Goal: Task Accomplishment & Management: Manage account settings

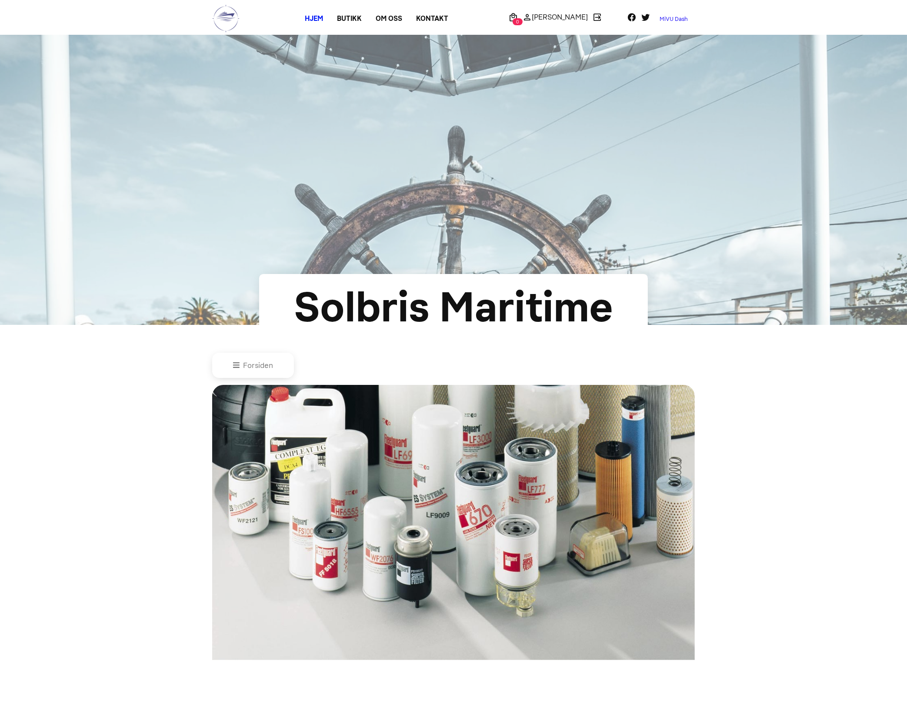
click at [675, 21] on link "MiVU Dash" at bounding box center [674, 19] width 42 height 14
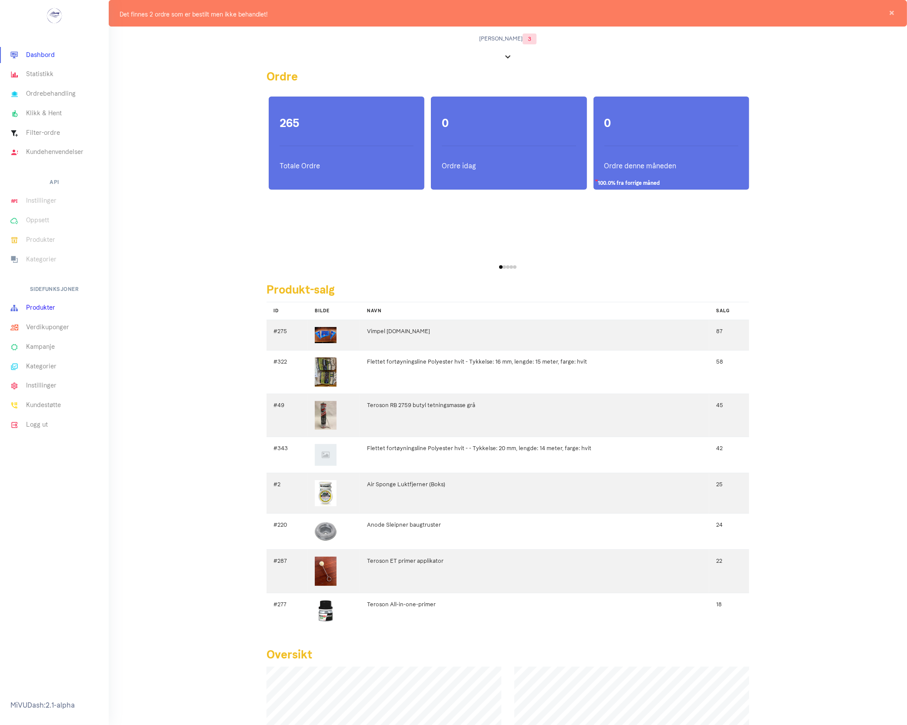
click at [47, 312] on link "Produkter" at bounding box center [54, 308] width 109 height 20
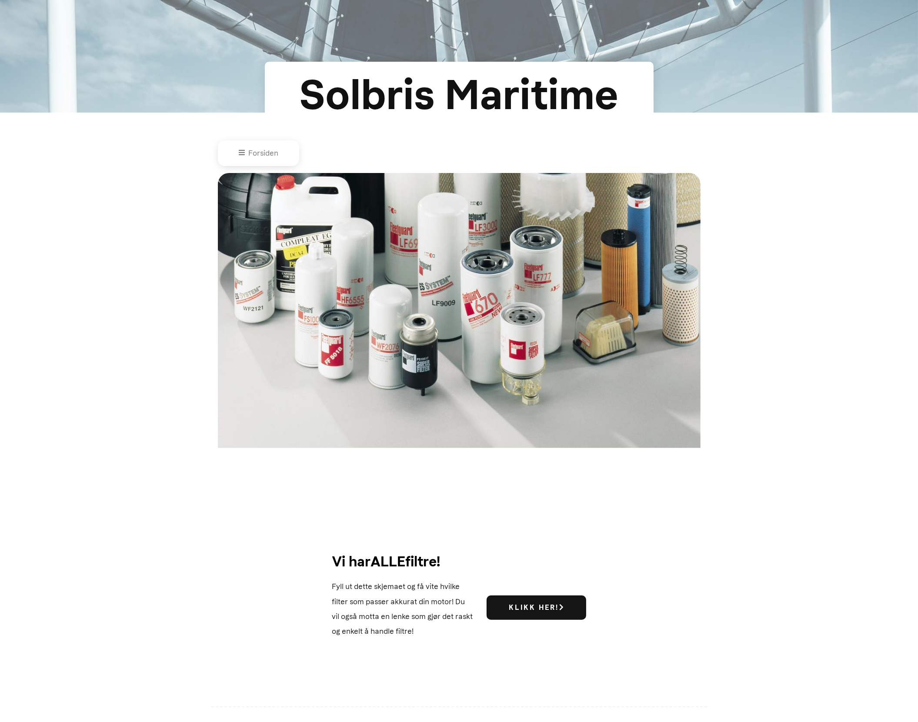
scroll to position [47, 0]
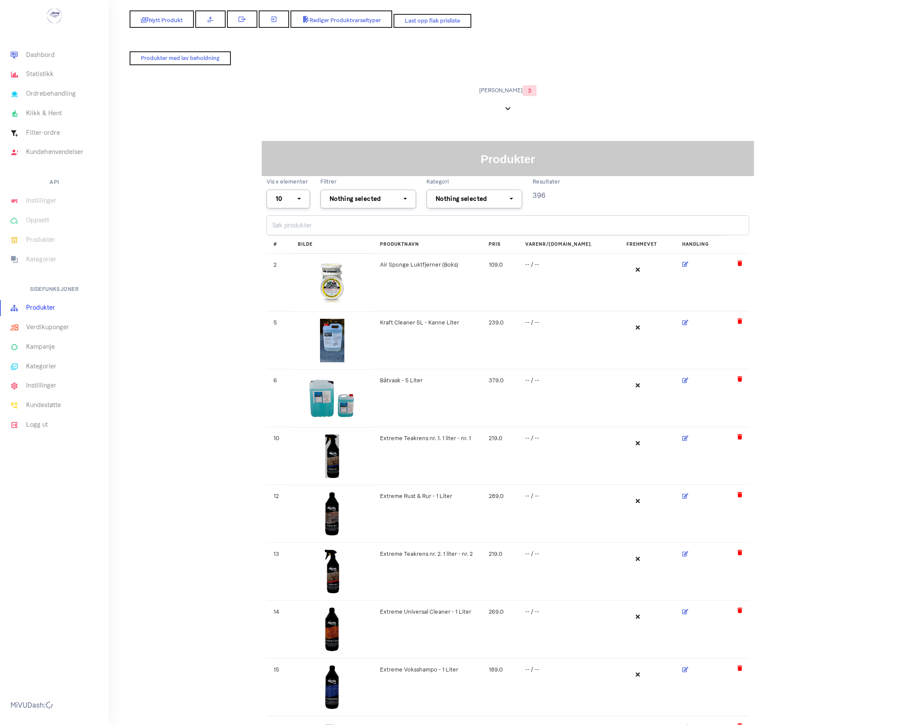
select select
click at [167, 23] on link "Nytt Produkt" at bounding box center [161, 18] width 67 height 18
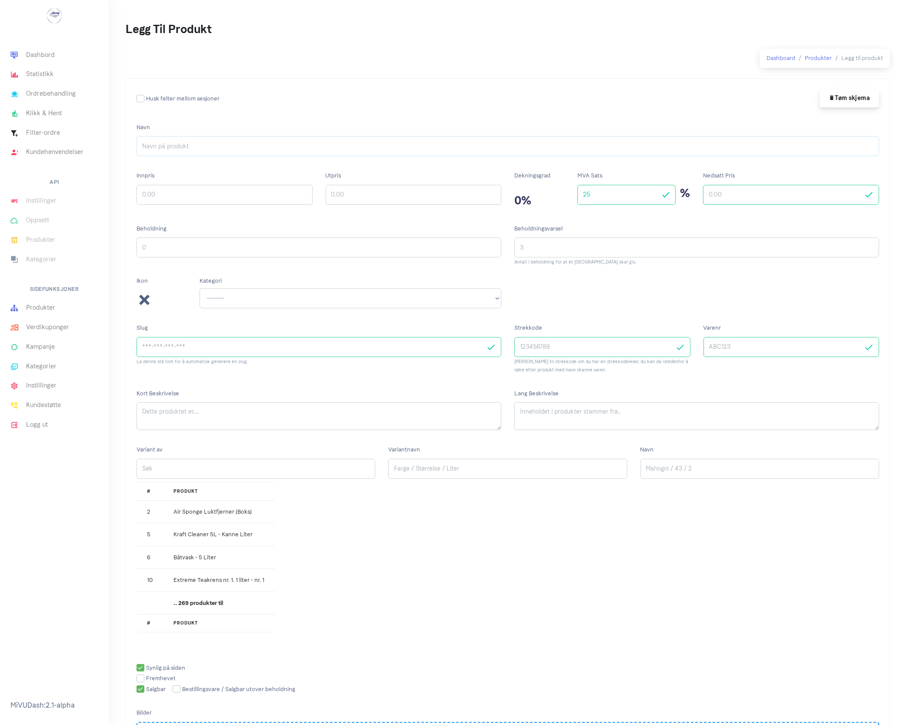
click at [212, 149] on input "Navn" at bounding box center [508, 146] width 743 height 20
click at [185, 153] on input "Navn" at bounding box center [508, 146] width 743 height 20
paste input "Victron MultiPlus-II 12/3000/120-32 230V"
type input "Victron MultiPlus-II 12/3000/120-32 230V"
click at [192, 195] on input "Innpris" at bounding box center [225, 195] width 176 height 20
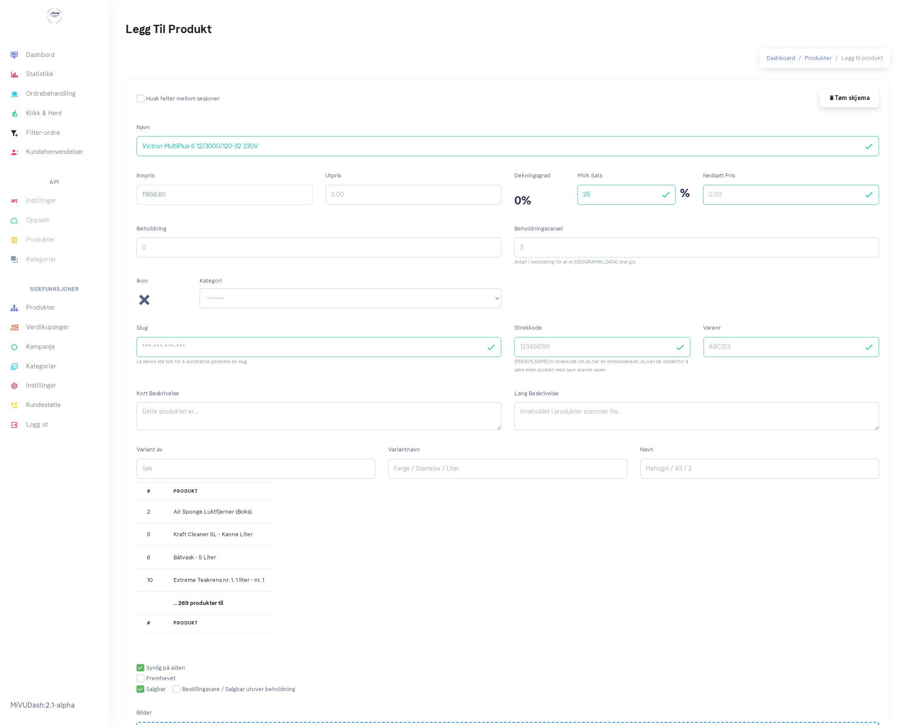
type input "11856.60"
click at [360, 196] on input "Utpris" at bounding box center [414, 195] width 176 height 20
click at [361, 196] on input "Utpris" at bounding box center [414, 195] width 176 height 20
click at [365, 196] on input "14820.75" at bounding box center [414, 195] width 176 height 20
click at [394, 197] on input "14820" at bounding box center [414, 195] width 176 height 20
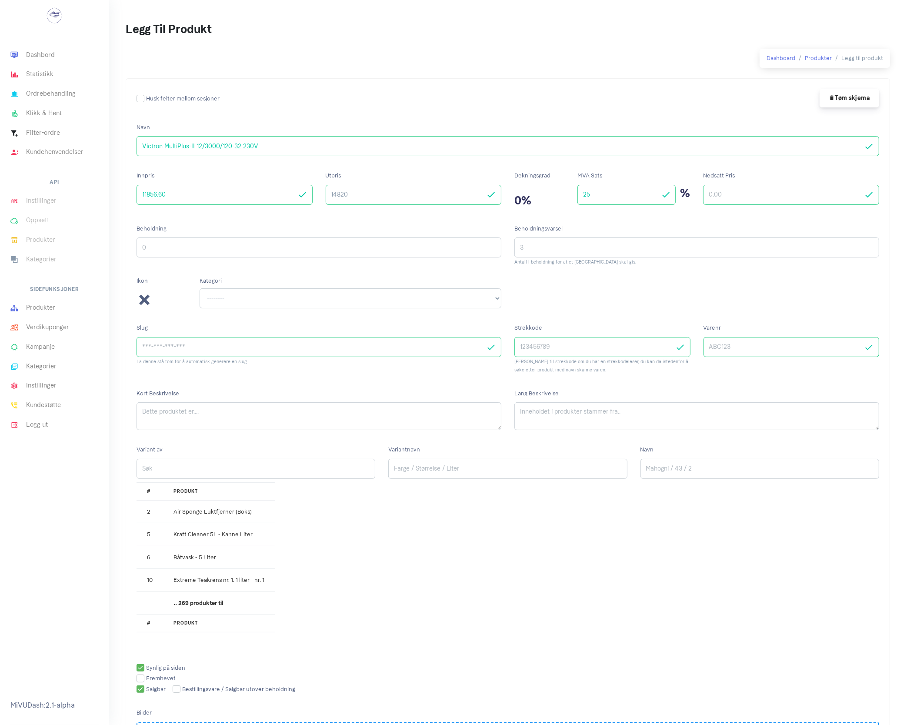
click at [394, 197] on input "14820" at bounding box center [414, 195] width 176 height 20
type input "1"
type input "19900"
click at [726, 198] on input "Nedsatt Pris" at bounding box center [791, 195] width 176 height 20
click at [659, 296] on div "Ikon Kategori -------- 12/24 volt DC-strøm Anker og dregg" at bounding box center [508, 298] width 756 height 43
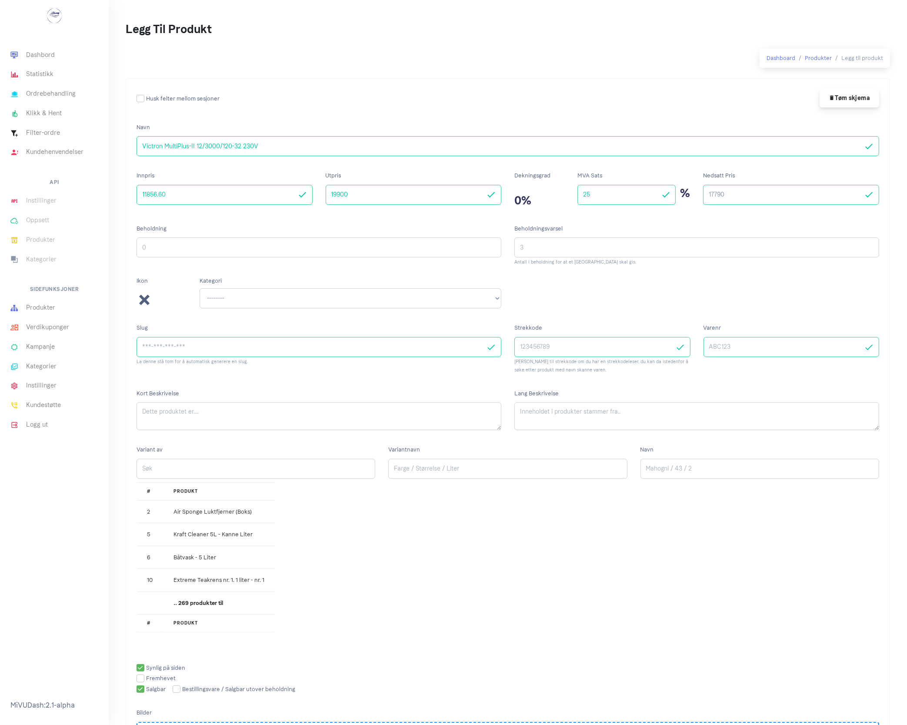
click at [743, 194] on input "17790" at bounding box center [791, 195] width 176 height 20
type input "1"
click at [722, 197] on input "Nedsatt Pris" at bounding box center [791, 195] width 176 height 20
type input "17500"
click at [259, 245] on input "Beholdning" at bounding box center [319, 247] width 365 height 20
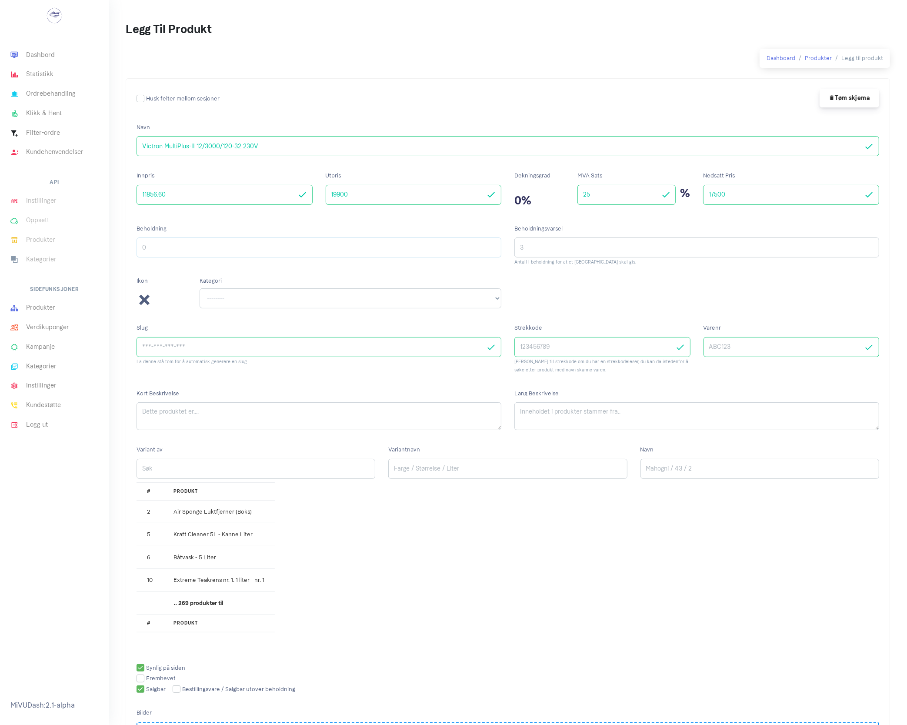
type input "3"
type input "1"
click at [261, 308] on select "-------- 12/24 volt DC-strøm Anker og dregg Ankervinsj Bag og ryggsekk" at bounding box center [351, 298] width 302 height 20
click at [200, 289] on select "-------- 12/24 volt DC-strøm Anker og dregg Ankervinsj Bag og ryggsekk" at bounding box center [351, 298] width 302 height 20
click at [492, 298] on select "-------- 12/24 volt DC-strøm Anker og dregg Ankervinsj Bag og ryggsekk" at bounding box center [351, 298] width 302 height 20
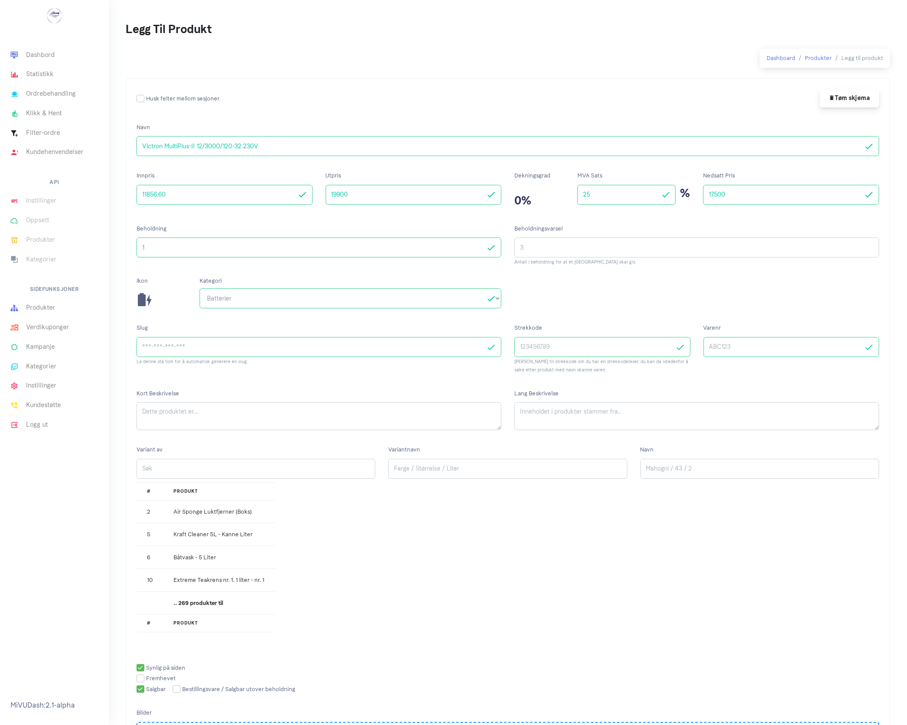
select select "^57$"
click at [200, 289] on select "-------- 12/24 volt DC-strøm Anker og dregg Ankervinsj Bag og ryggsekk" at bounding box center [351, 298] width 302 height 20
click at [494, 301] on select "-------- 12/24 volt DC-strøm Anker og dregg Ankervinsj Bag og ryggsekk" at bounding box center [351, 298] width 302 height 20
click at [744, 351] on input "Varenr" at bounding box center [792, 347] width 176 height 20
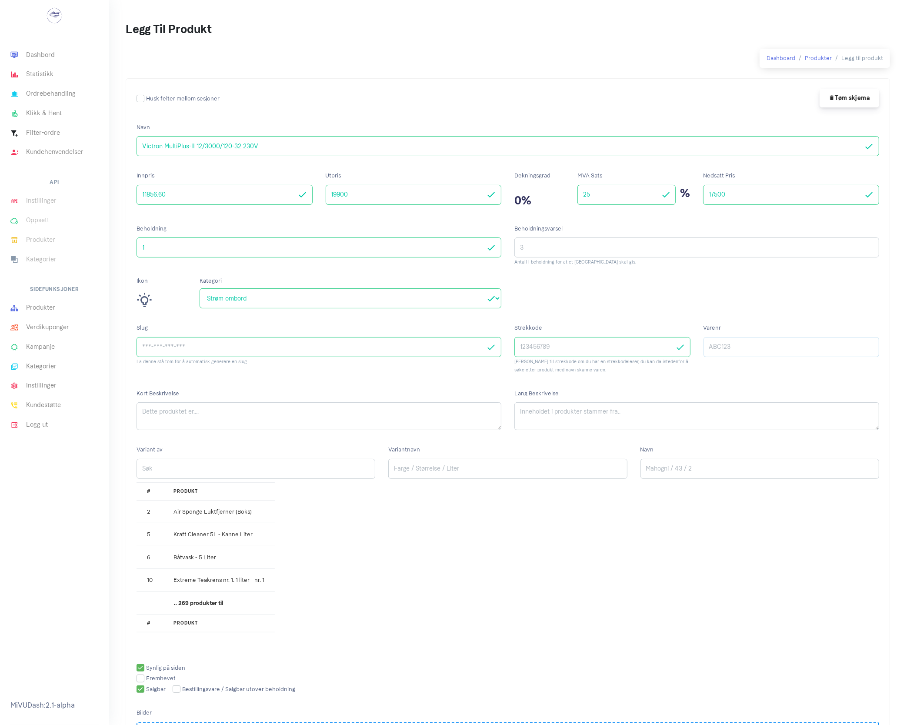
paste input "PMP122305010"
type input "PMP122305010"
click at [187, 414] on textarea "Kort Beskrivelse" at bounding box center [319, 416] width 365 height 28
drag, startPoint x: 501, startPoint y: 425, endPoint x: 504, endPoint y: 418, distance: 8.0
click at [504, 418] on div "Kort Beskrivelse" at bounding box center [319, 412] width 378 height 57
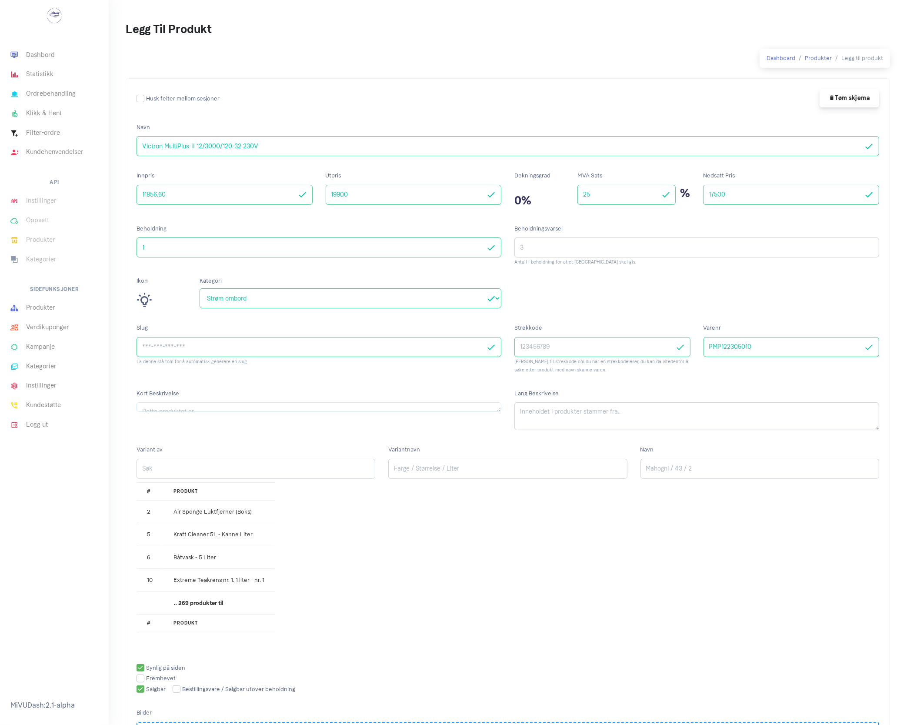
drag, startPoint x: 497, startPoint y: 423, endPoint x: 497, endPoint y: 405, distance: 17.4
click at [497, 405] on textarea "Kort Beskrivelse" at bounding box center [319, 407] width 365 height 10
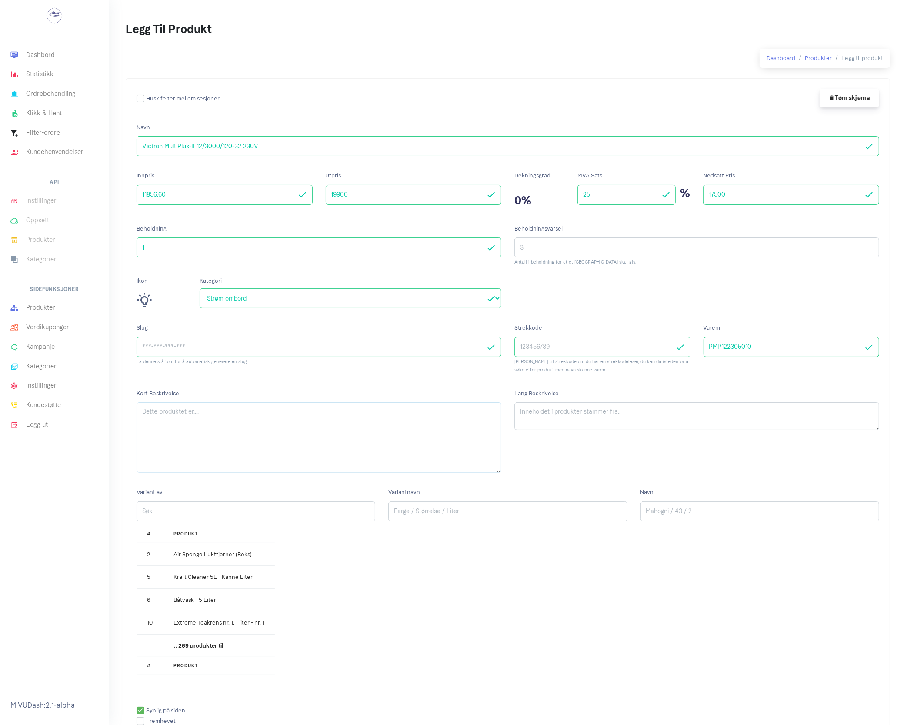
drag, startPoint x: 500, startPoint y: 411, endPoint x: 492, endPoint y: 472, distance: 61.4
click at [492, 472] on textarea "Kort Beskrivelse" at bounding box center [319, 437] width 365 height 70
click at [266, 434] on textarea "Kort Beskrivelse" at bounding box center [319, 437] width 365 height 70
paste textarea "Ny mer effektiv Victron kombi lader og inverter for 12V anlegg. 3KVA inverter, …"
type textarea "Ny mer effektiv Victron kombi lader og inverter for 12V anlegg. 3KVA inverter, …"
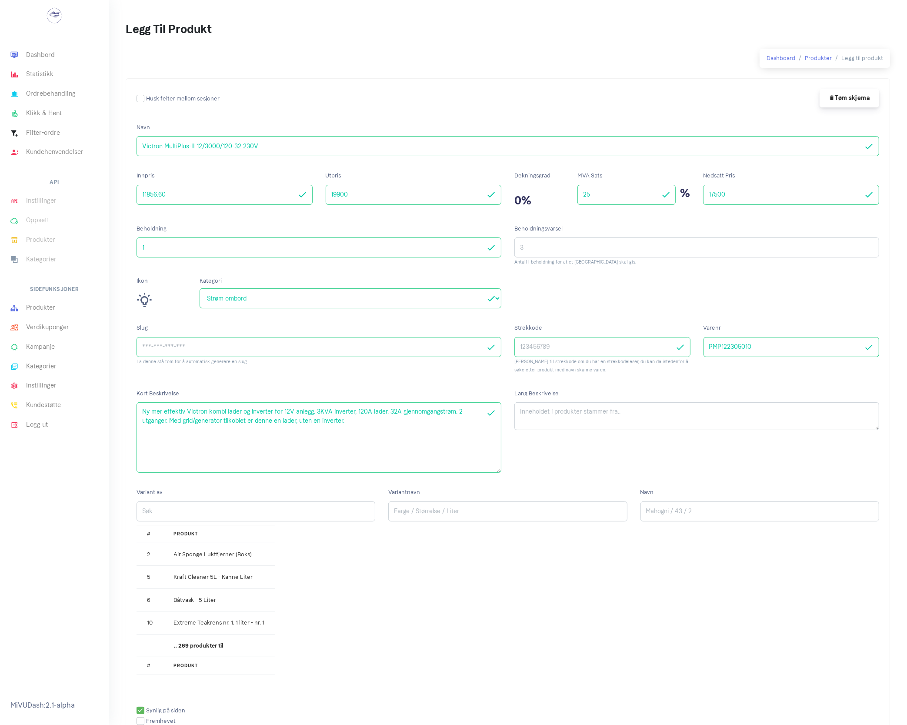
drag, startPoint x: 879, startPoint y: 431, endPoint x: 872, endPoint y: 478, distance: 47.1
click at [872, 478] on div "Lang Beskrivelse" at bounding box center [697, 433] width 378 height 99
click at [812, 427] on textarea "Lang Beskrivelse" at bounding box center [696, 416] width 365 height 28
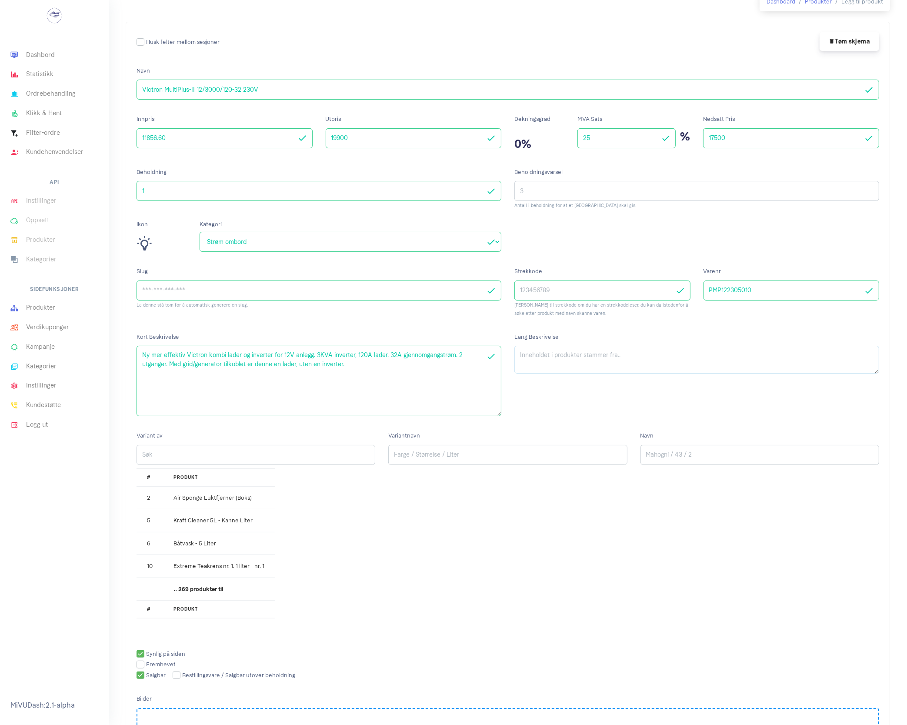
scroll to position [54, 0]
drag, startPoint x: 877, startPoint y: 374, endPoint x: 873, endPoint y: 364, distance: 11.1
click at [876, 357] on textarea "Lang Beskrivelse" at bounding box center [696, 353] width 365 height 10
drag, startPoint x: 872, startPoint y: 365, endPoint x: 860, endPoint y: 377, distance: 17.2
click at [862, 391] on div "Lang Beskrivelse" at bounding box center [697, 379] width 378 height 99
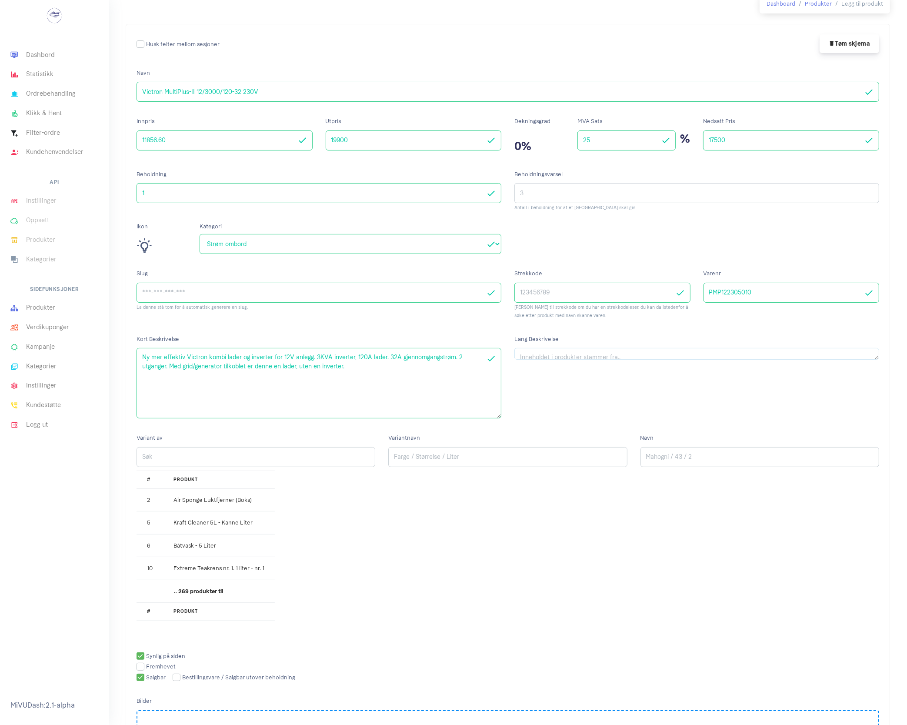
drag, startPoint x: 860, startPoint y: 356, endPoint x: 863, endPoint y: 377, distance: 21.2
click at [862, 377] on div "Lang Beskrivelse" at bounding box center [697, 379] width 378 height 99
drag, startPoint x: 879, startPoint y: 351, endPoint x: 877, endPoint y: 374, distance: 23.1
click at [877, 374] on div "Lang Beskrivelse" at bounding box center [697, 379] width 378 height 99
drag, startPoint x: 879, startPoint y: 354, endPoint x: 874, endPoint y: 364, distance: 10.5
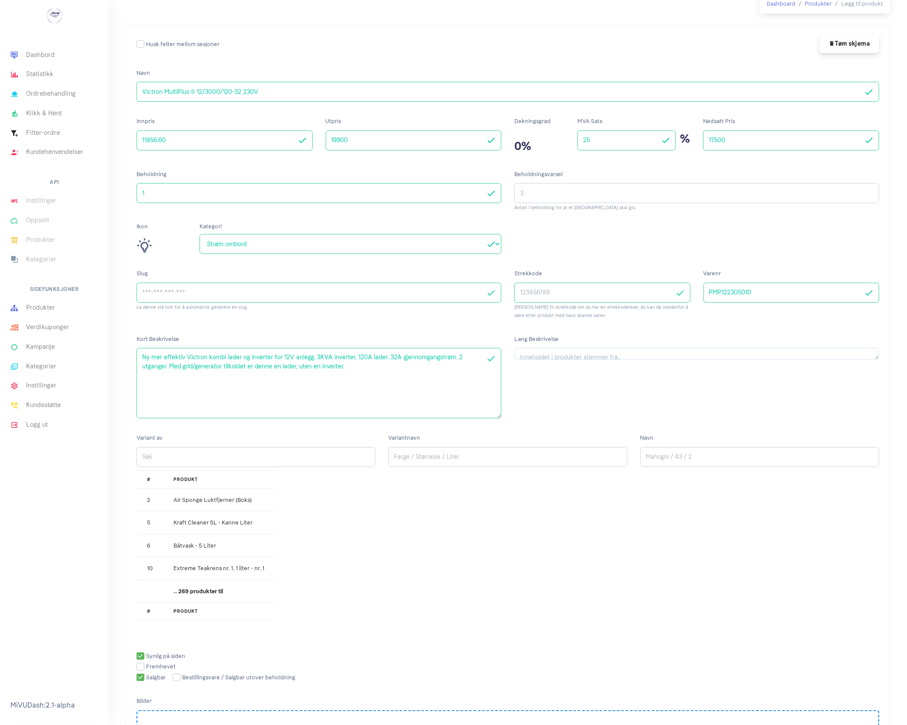
click at [874, 364] on div "Lang Beskrivelse" at bounding box center [697, 379] width 378 height 99
click at [879, 363] on div "Lang Beskrivelse" at bounding box center [697, 379] width 378 height 99
drag, startPoint x: 877, startPoint y: 357, endPoint x: 875, endPoint y: 361, distance: 4.9
click at [874, 366] on div "Lang Beskrivelse" at bounding box center [697, 379] width 378 height 99
click at [876, 352] on textarea "Lang Beskrivelse" at bounding box center [696, 358] width 365 height 21
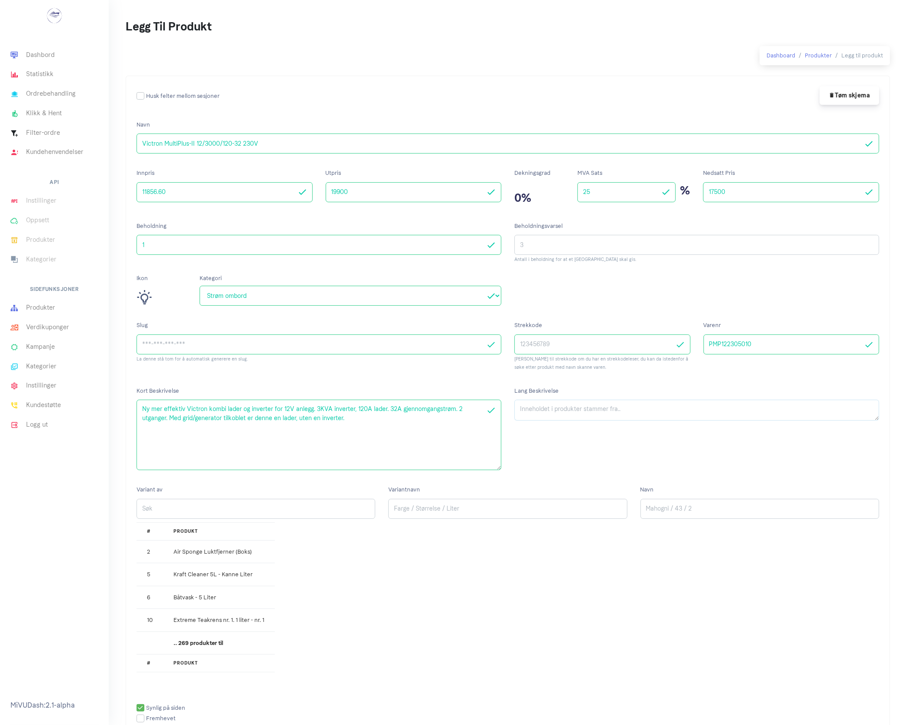
scroll to position [0, 0]
click at [855, 414] on textarea "Lang Beskrivelse" at bounding box center [696, 412] width 365 height 21
drag, startPoint x: 875, startPoint y: 418, endPoint x: 866, endPoint y: 485, distance: 68.0
click at [866, 485] on textarea "Lang Beskrivelse" at bounding box center [696, 446] width 365 height 88
click at [535, 420] on textarea "Lang Beskrivelse" at bounding box center [696, 446] width 365 height 88
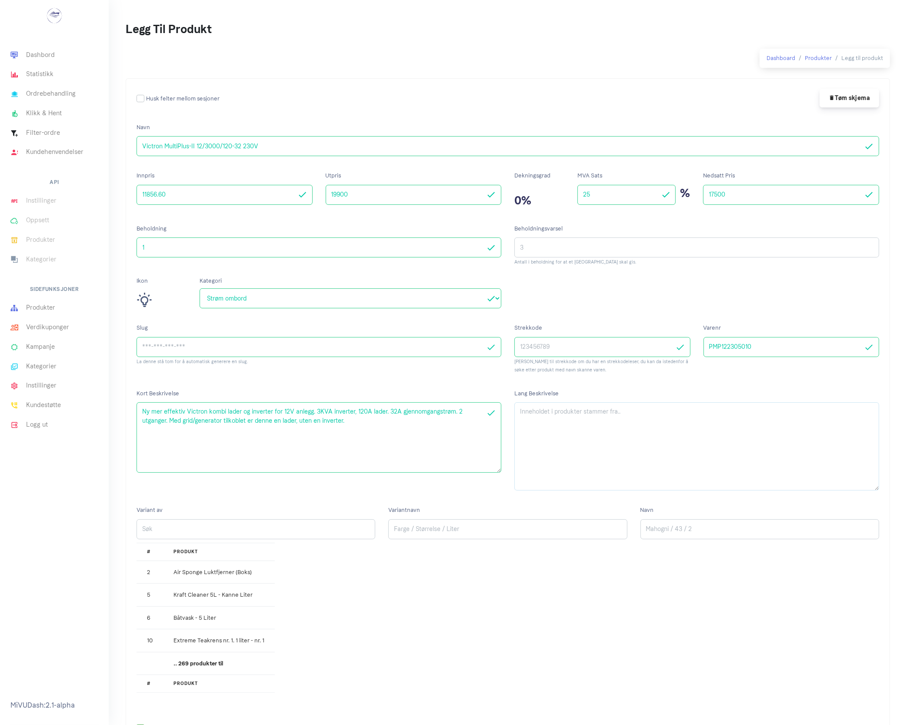
paste textarea "Ny mer effektiv Victron kombi lader og inverter for 12V anlegg. 3KVA inverter, …"
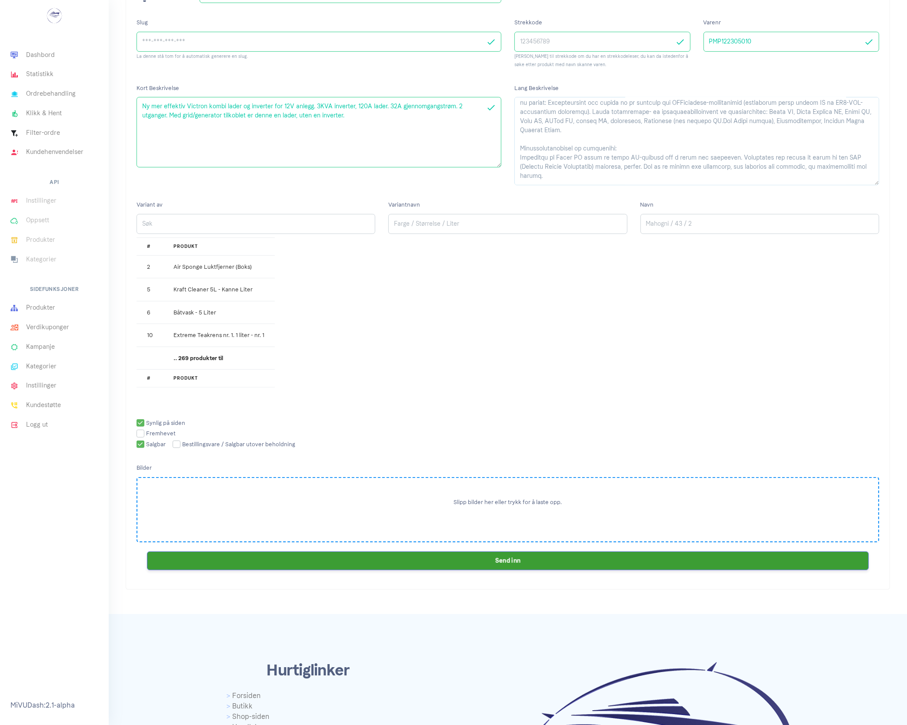
scroll to position [272, 0]
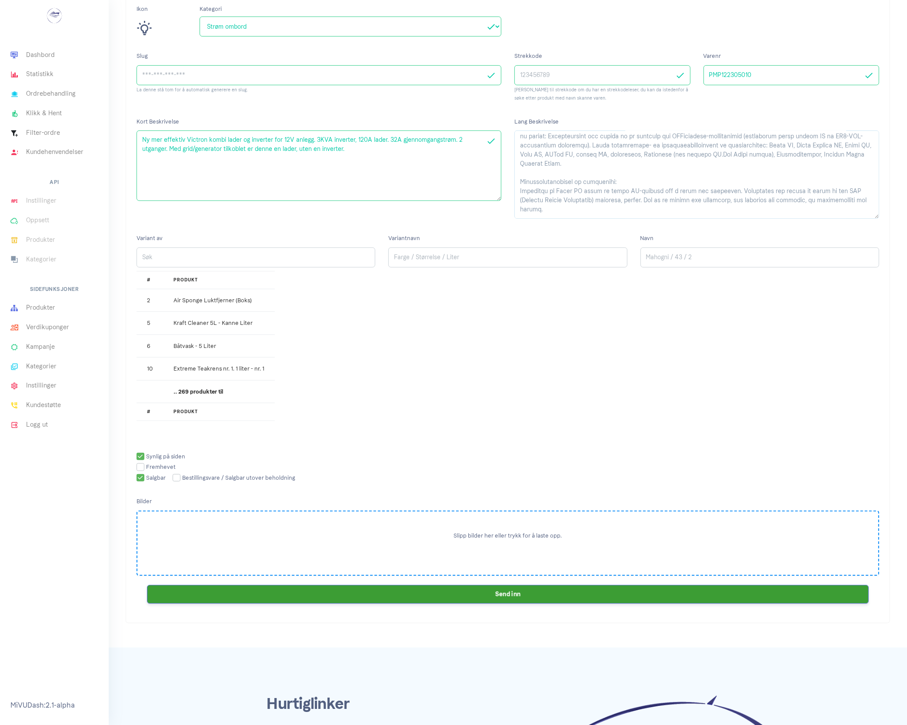
type textarea "Ny mer effektiv Victron kombi lader og inverter for 12V anlegg. 3KVA inverter, …"
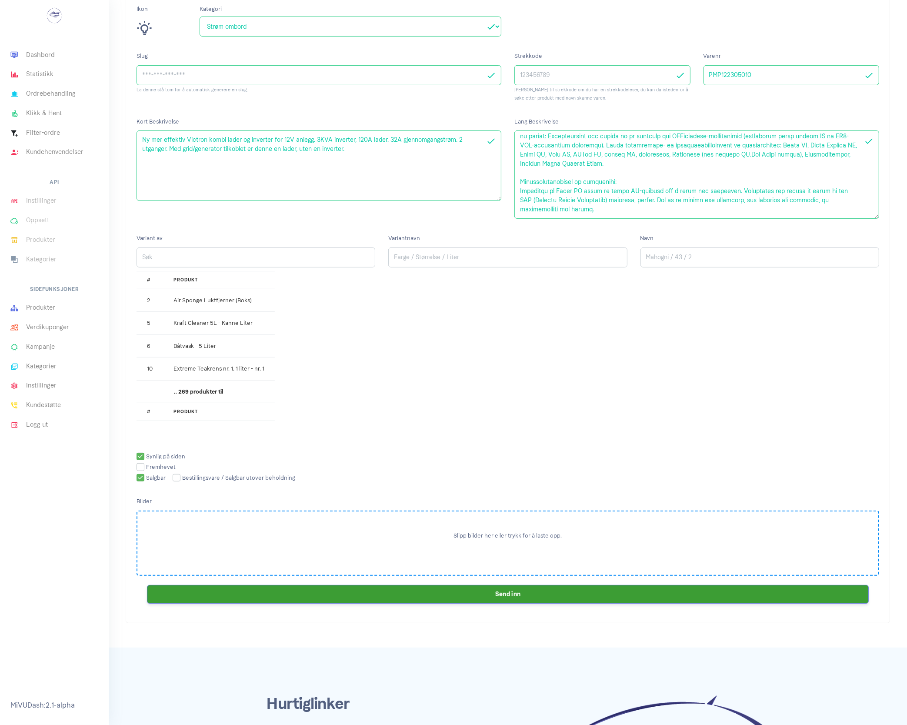
scroll to position [396, 0]
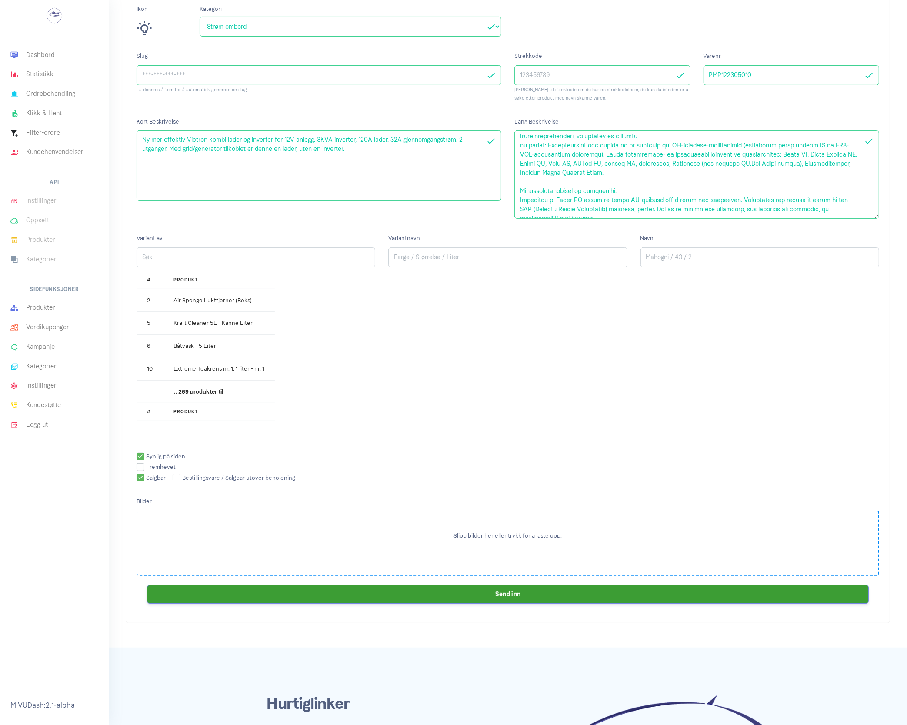
click at [157, 531] on div "Slipp bilder her eller trykk for å laste opp." at bounding box center [508, 543] width 743 height 65
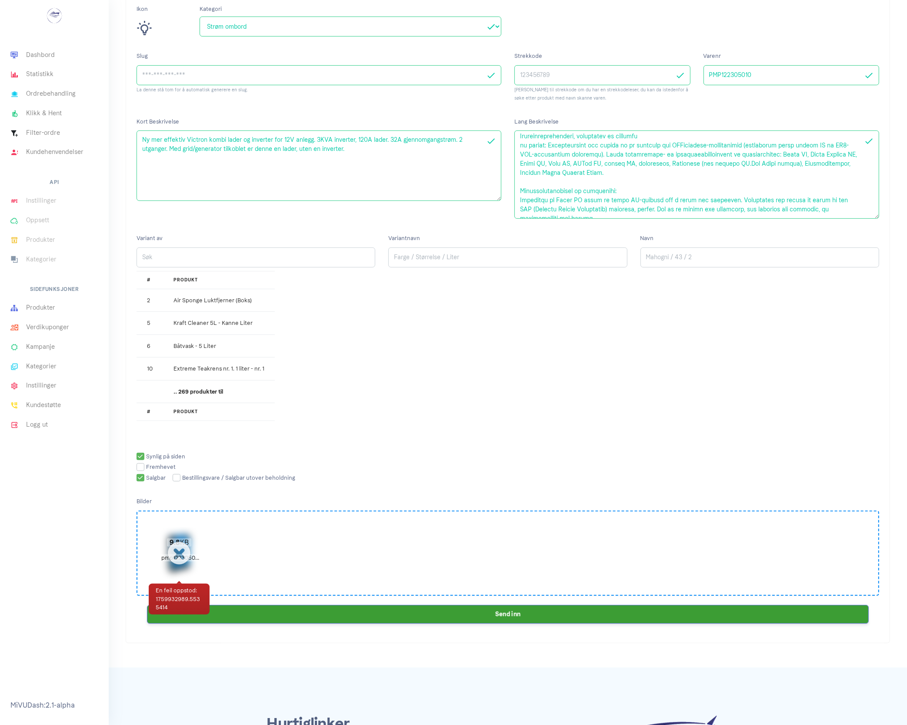
click at [183, 549] on div "9.8 KB pmp122305010-3000va_siden.webp" at bounding box center [179, 550] width 52 height 47
click at [177, 558] on span "pmp122305010-3000va_siden.webp" at bounding box center [209, 557] width 100 height 7
click at [328, 561] on div "Slipp bilder her eller trykk for å laste opp. 9.8 KB pmp122305010-3000va_siden.…" at bounding box center [508, 553] width 743 height 85
click at [184, 551] on div "9.8 KB pmp122305010-3000va_siden.webp" at bounding box center [179, 550] width 52 height 47
drag, startPoint x: 241, startPoint y: 538, endPoint x: 223, endPoint y: 547, distance: 20.8
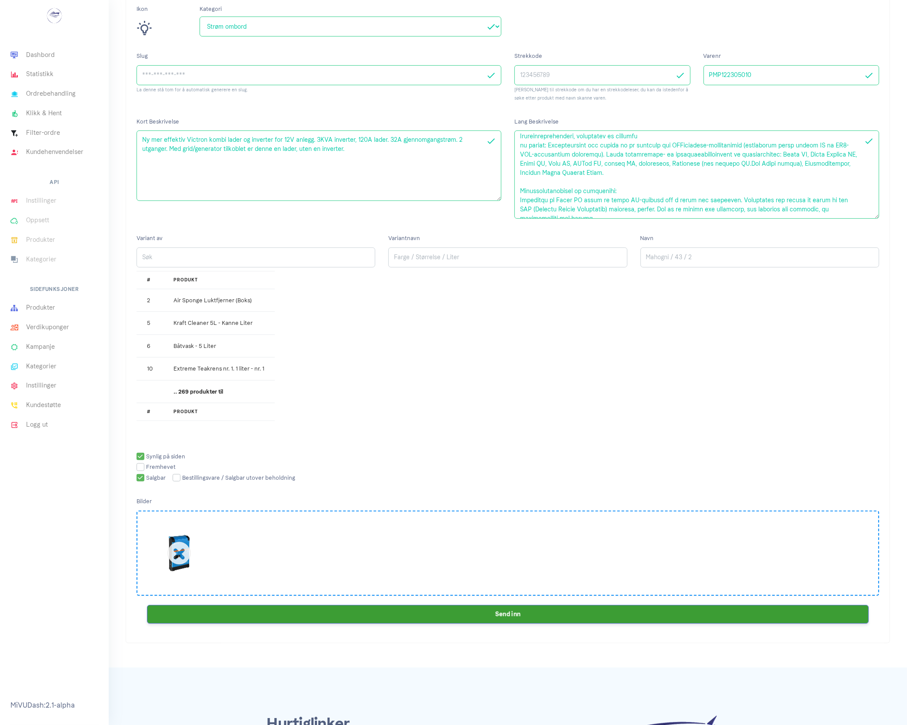
click at [223, 547] on div "Slipp bilder her eller trykk for å laste opp. 9.8 KB pmp122305010-3000va_siden.…" at bounding box center [508, 553] width 743 height 85
click at [227, 563] on div "Slipp bilder her eller trykk for å laste opp. 9.8 KB pmp122305010-3000va_siden.…" at bounding box center [508, 553] width 743 height 85
drag, startPoint x: 184, startPoint y: 551, endPoint x: 270, endPoint y: 567, distance: 88.0
click at [270, 567] on div "Slipp bilder her eller trykk for å laste opp. 9.8 KB pmp122305010-3000va_siden.…" at bounding box center [508, 553] width 743 height 85
click at [259, 544] on div "Slipp bilder her eller trykk for å laste opp. 9.8 KB pmp122305010-3000va_siden.…" at bounding box center [508, 553] width 743 height 85
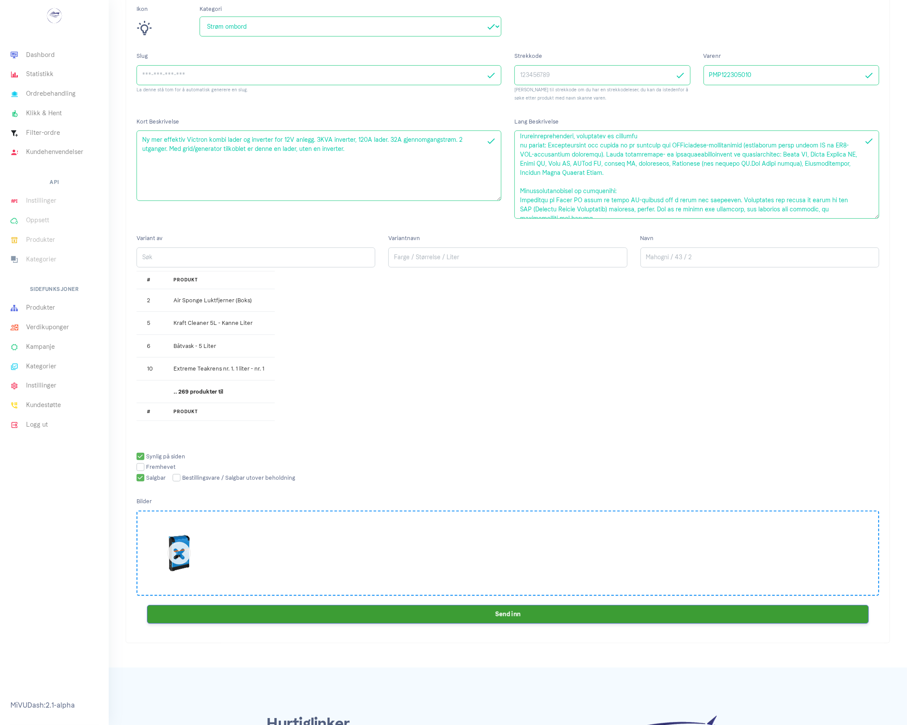
click at [267, 568] on div "Slipp bilder her eller trykk for å laste opp. 9.8 KB pmp122305010-3000va_siden.…" at bounding box center [508, 553] width 743 height 85
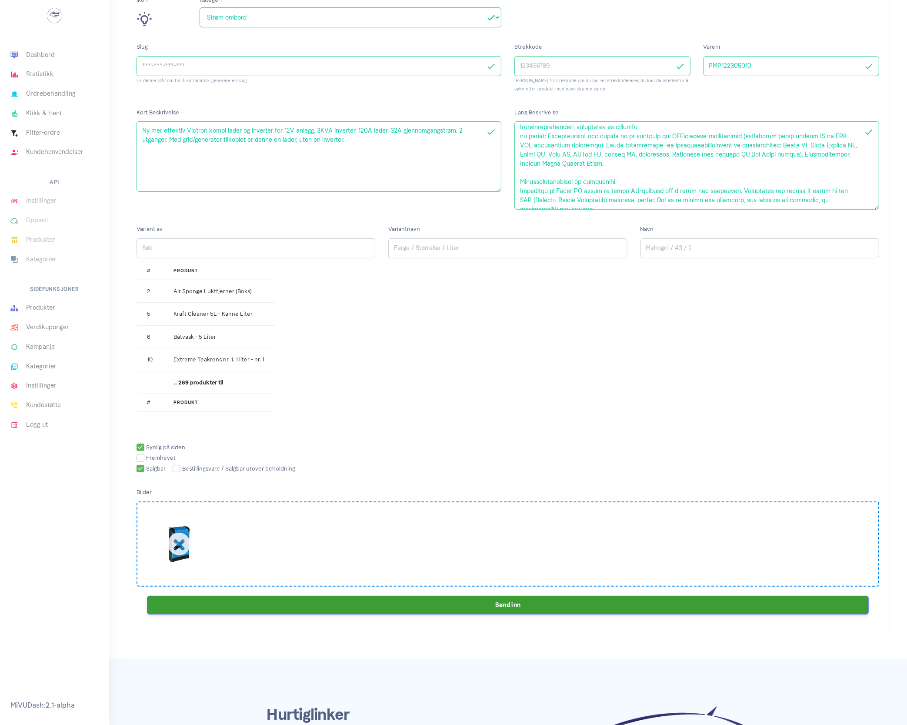
scroll to position [326, 0]
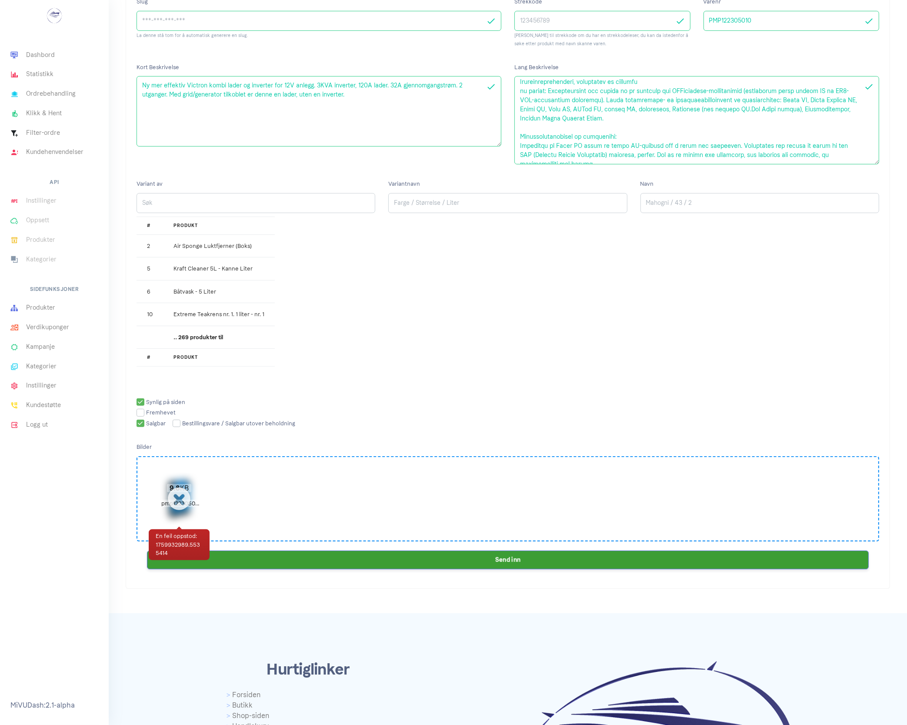
click at [172, 494] on div "9.8 KB pmp122305010-3000va_siden.webp" at bounding box center [179, 496] width 52 height 47
click at [203, 492] on div "9.8 KB pmp122305010-3000va_siden.webp" at bounding box center [179, 496] width 52 height 47
drag, startPoint x: 192, startPoint y: 490, endPoint x: 350, endPoint y: 508, distance: 159.4
click at [350, 508] on div "Slipp bilder her eller trykk for å laste opp. 9.8 KB pmp122305010-3000va_siden.…" at bounding box center [508, 498] width 743 height 85
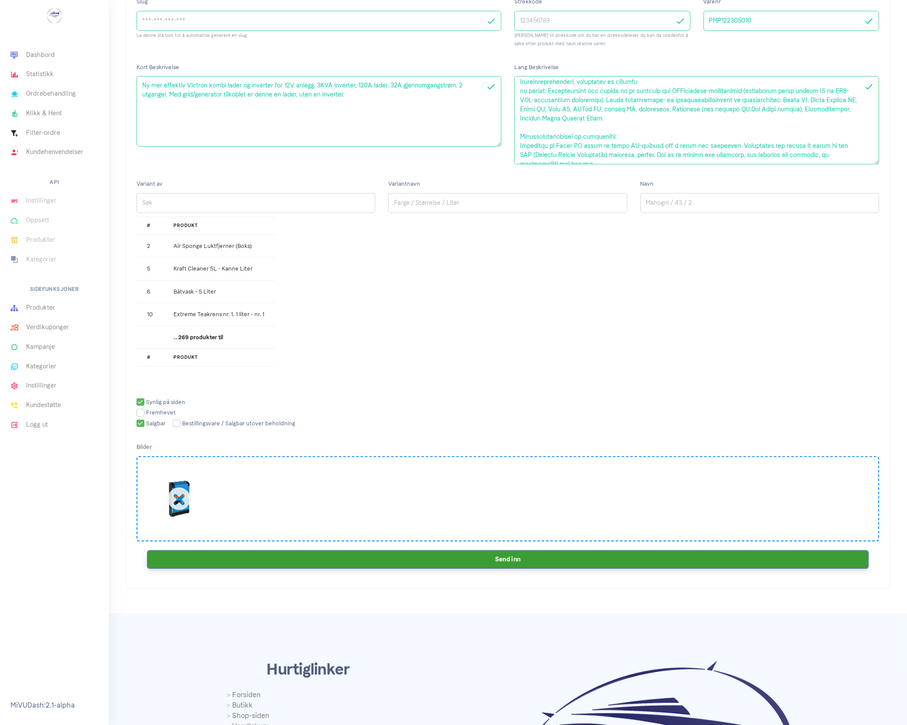
click at [503, 565] on button "Send inn" at bounding box center [508, 559] width 722 height 19
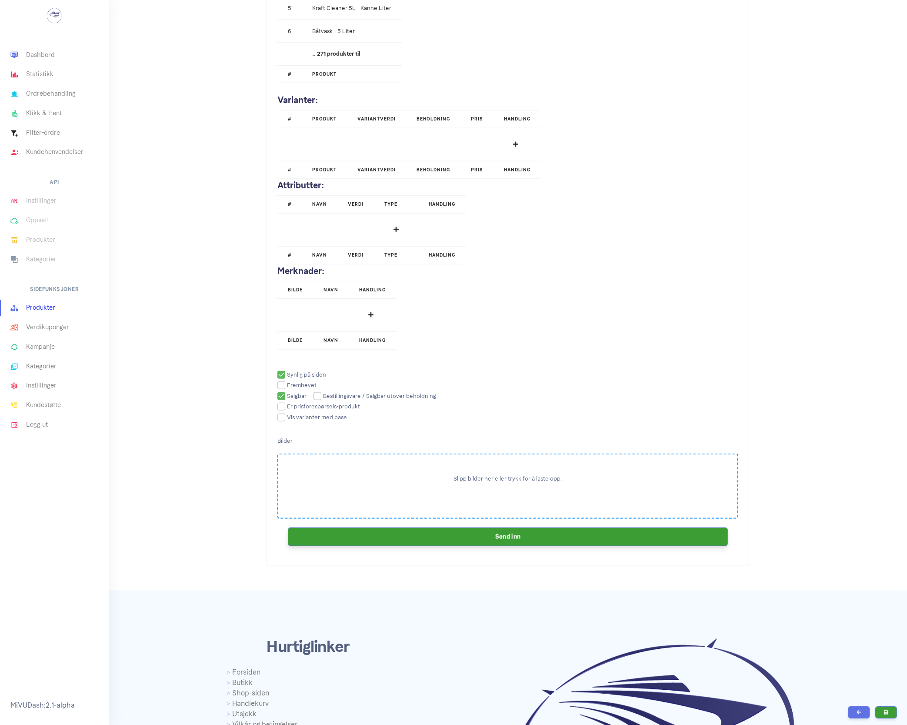
scroll to position [979, 0]
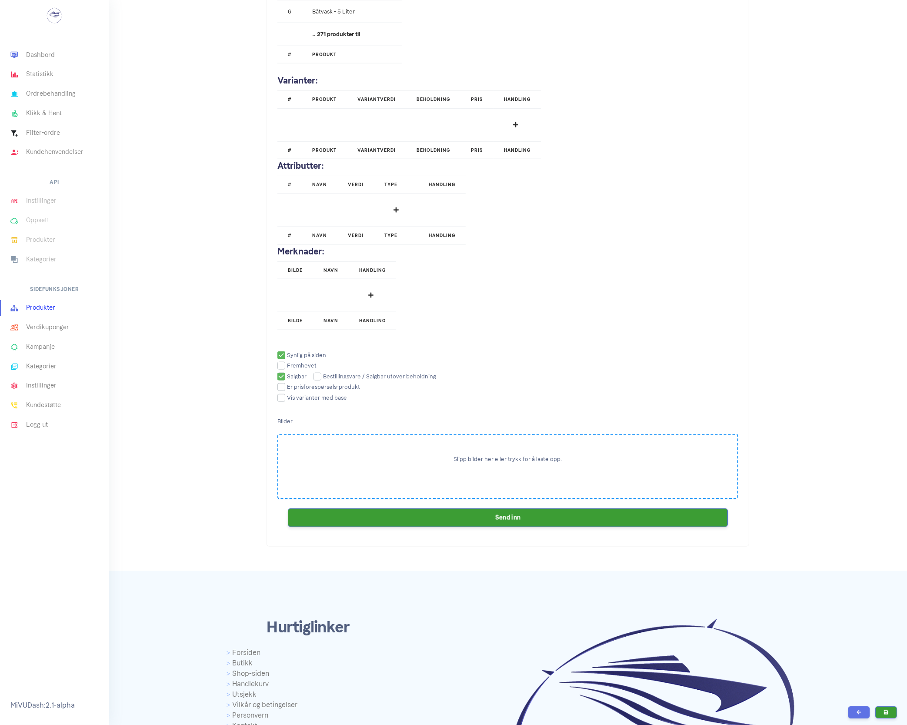
click at [325, 447] on div "Slipp bilder her eller trykk for å laste opp." at bounding box center [507, 466] width 461 height 65
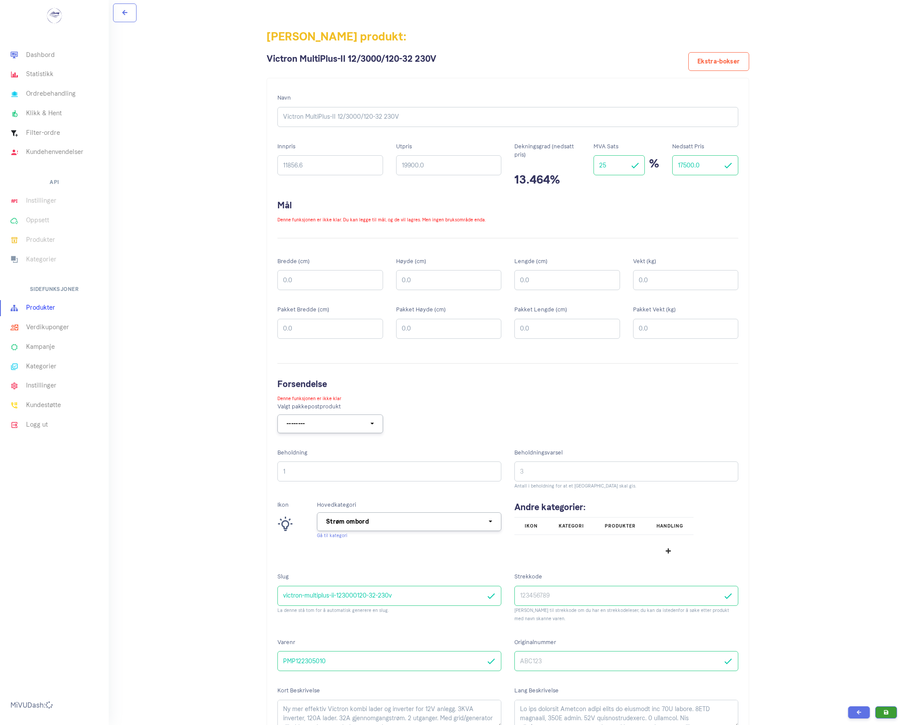
scroll to position [979, 0]
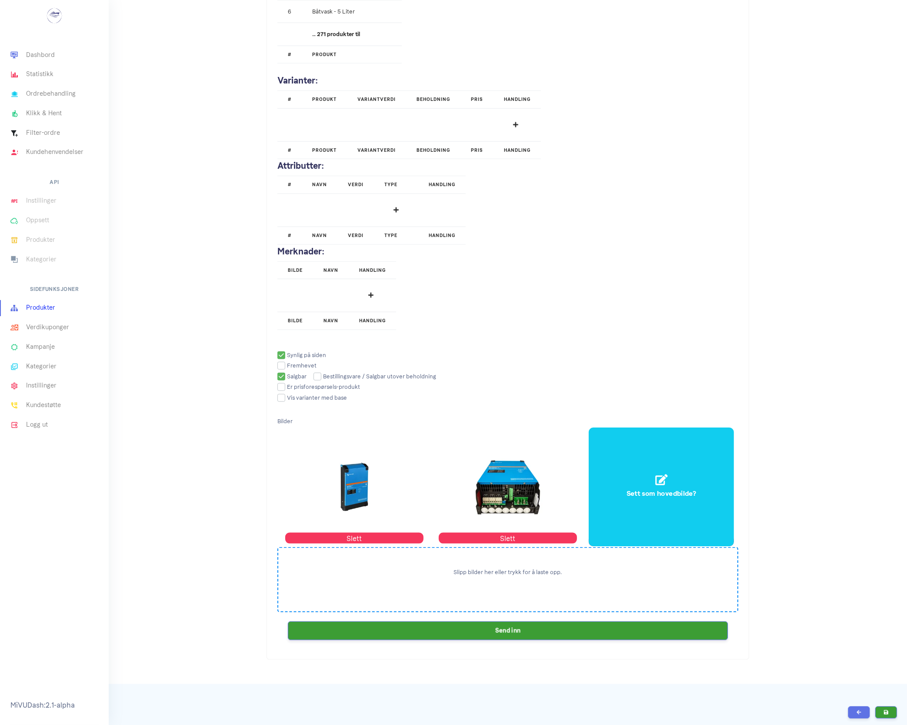
click at [658, 499] on h4 "Sett som hovedbilde?" at bounding box center [662, 493] width 70 height 10
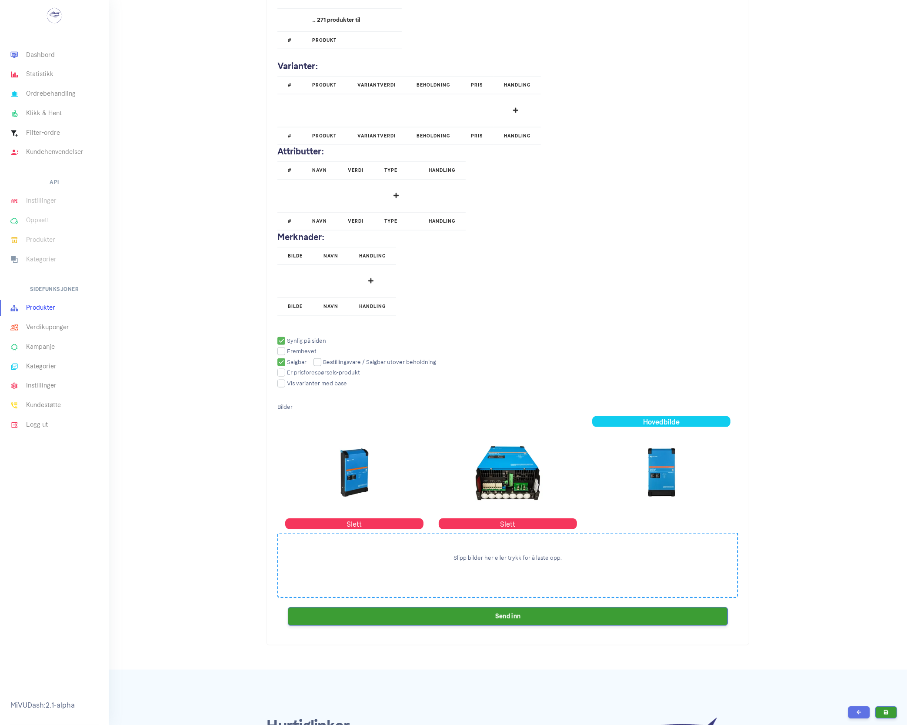
scroll to position [1033, 0]
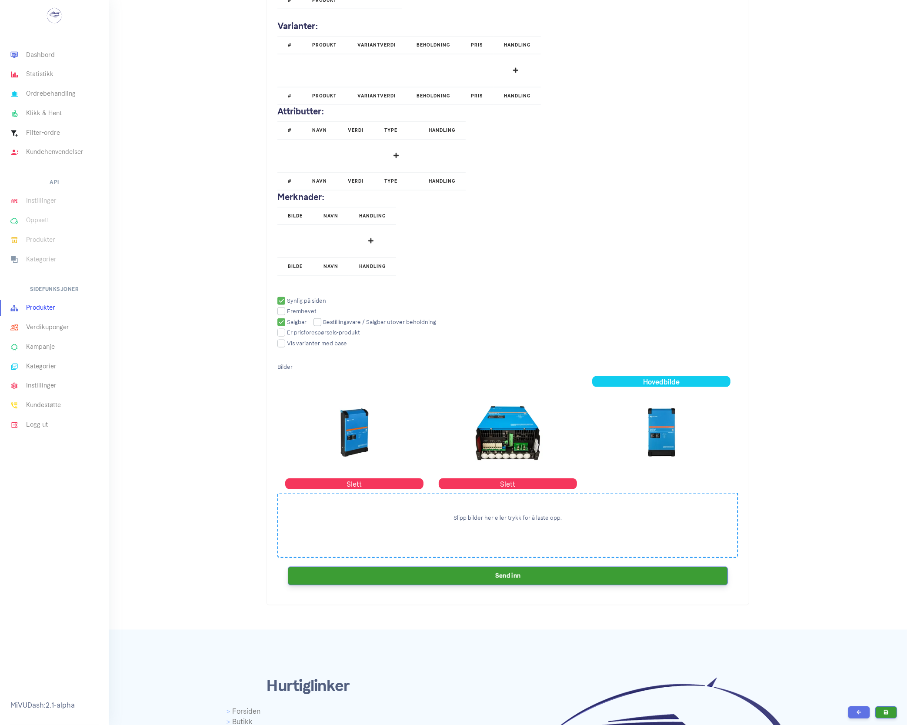
click at [485, 581] on button "Send inn" at bounding box center [508, 576] width 440 height 19
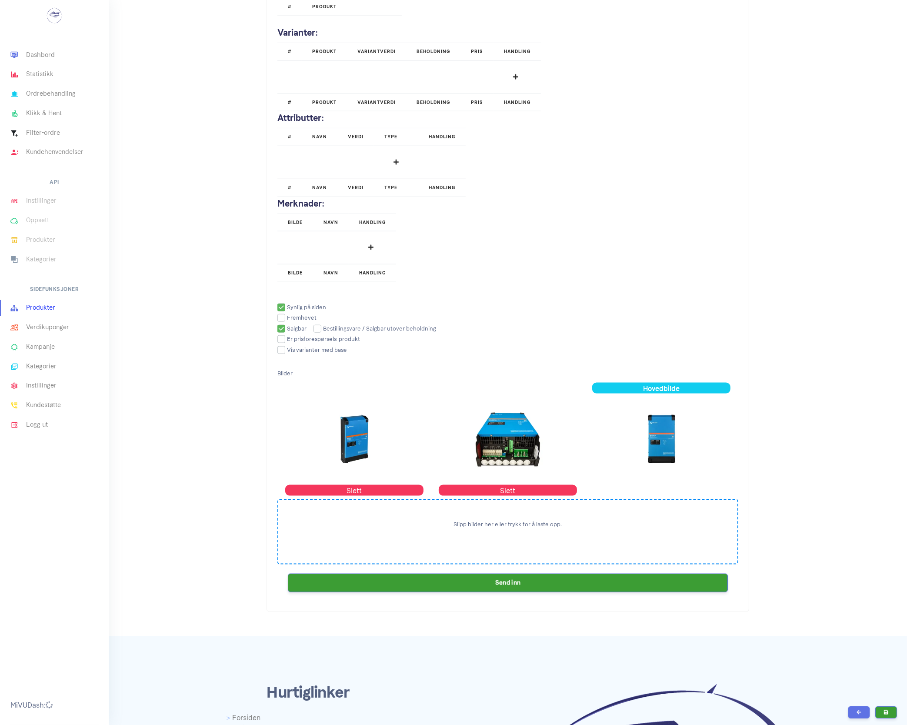
scroll to position [1033, 0]
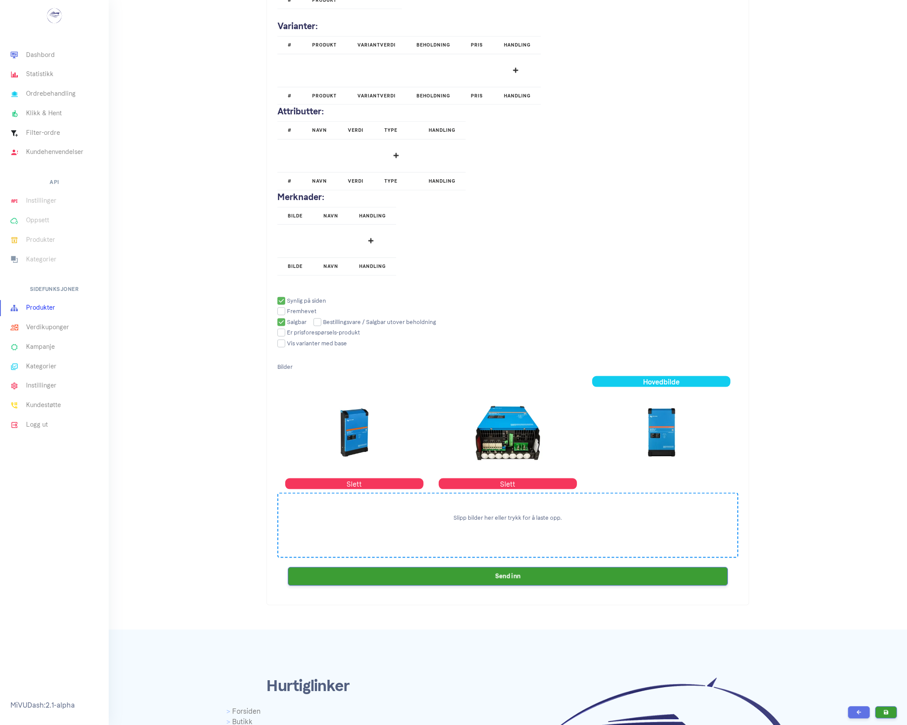
click at [316, 325] on input "checkbox" at bounding box center [375, 322] width 123 height 6
checkbox input "true"
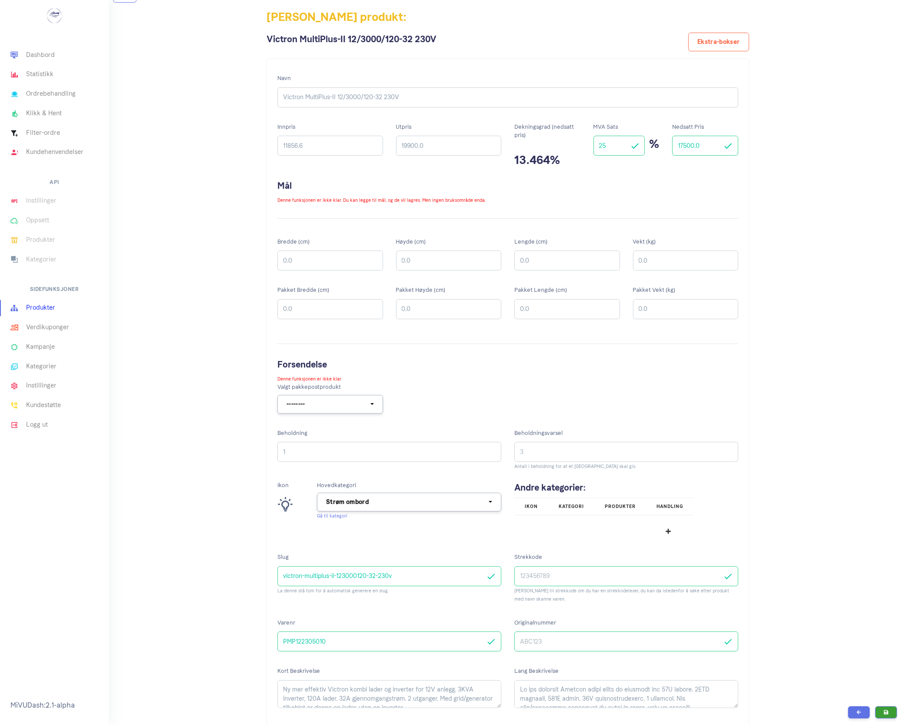
scroll to position [54, 0]
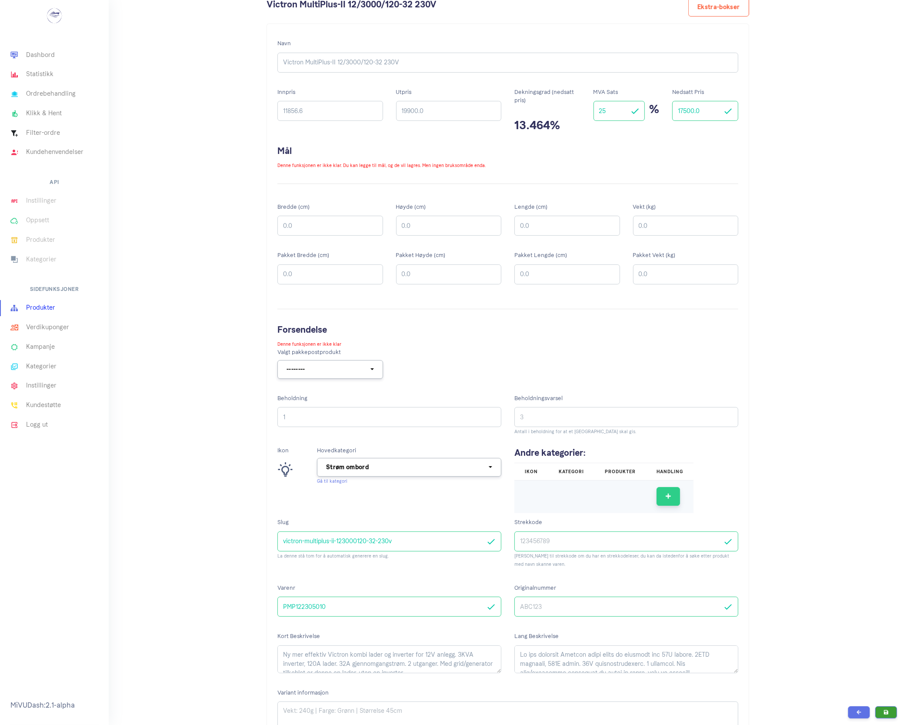
click at [662, 501] on button "button" at bounding box center [668, 496] width 23 height 19
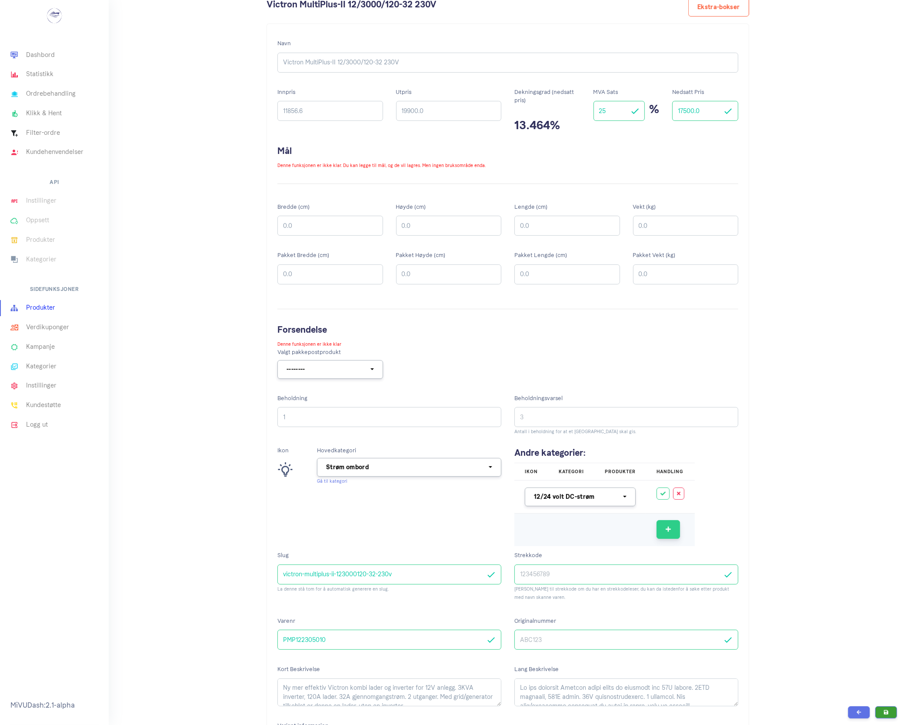
click at [662, 537] on button "button" at bounding box center [668, 529] width 23 height 19
click at [660, 533] on button "button" at bounding box center [668, 529] width 23 height 19
click at [628, 499] on button "12/24 volt DC-strøm" at bounding box center [580, 496] width 111 height 19
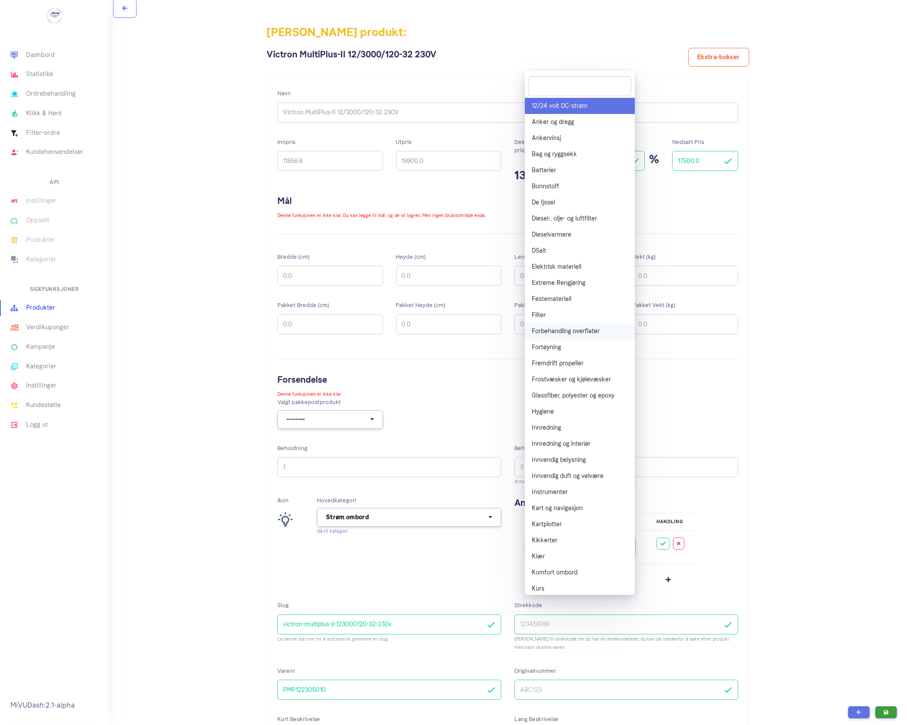
scroll to position [0, 0]
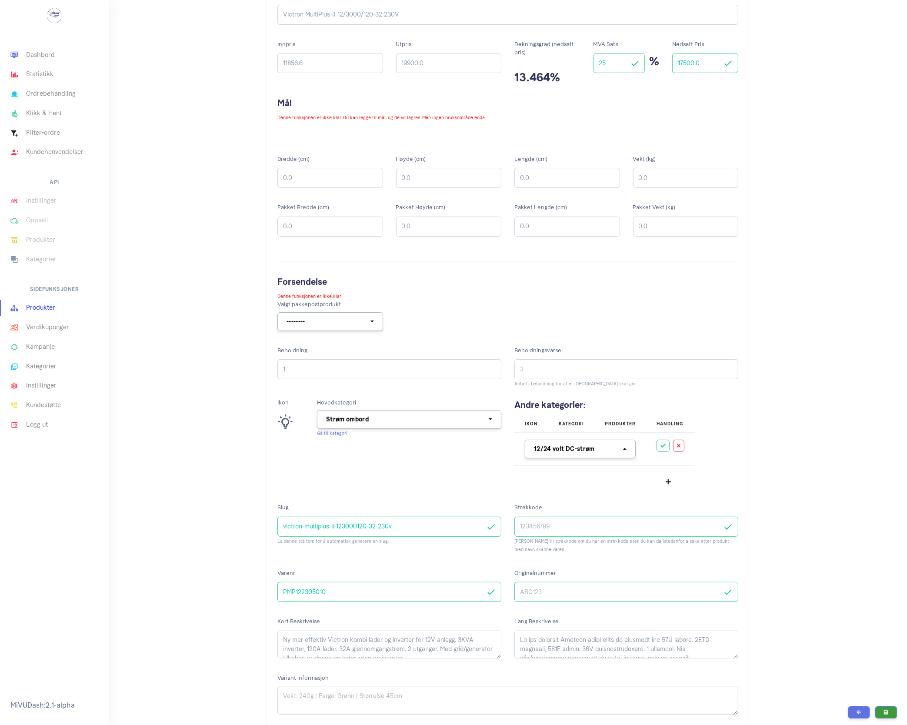
scroll to position [109, 0]
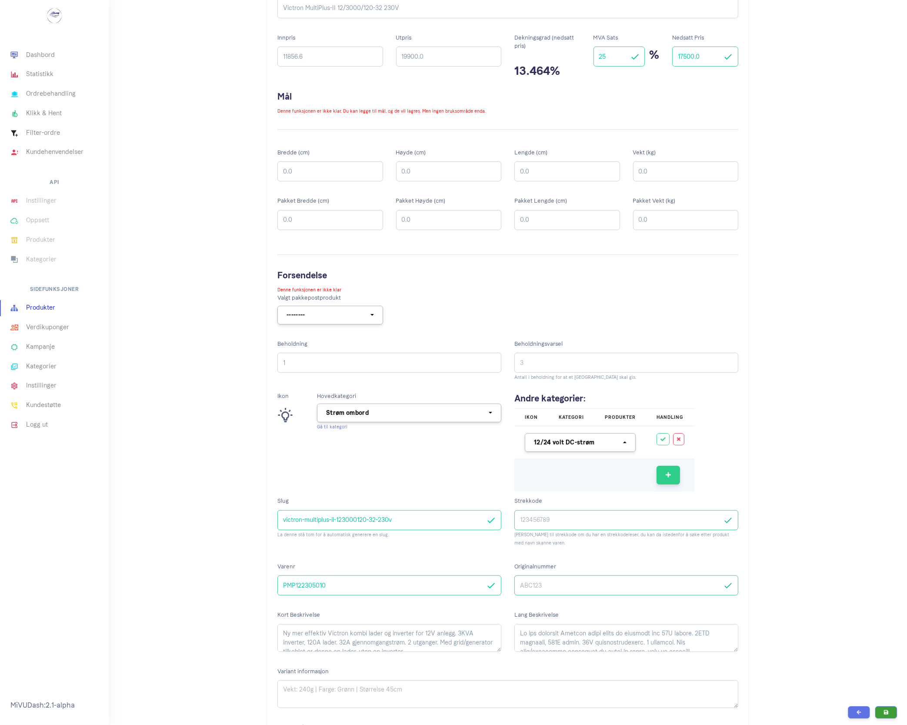
click at [662, 472] on button "button" at bounding box center [668, 475] width 23 height 19
click at [662, 443] on button "button" at bounding box center [663, 439] width 13 height 12
click at [686, 480] on button "button" at bounding box center [695, 475] width 23 height 19
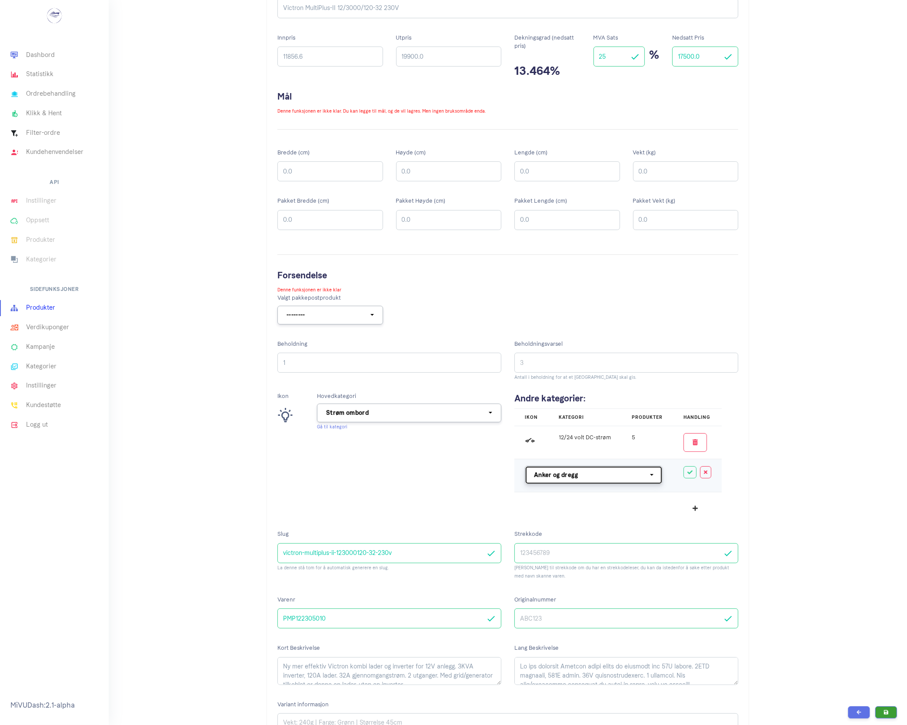
click at [618, 478] on div "Anker og dregg" at bounding box center [591, 475] width 114 height 9
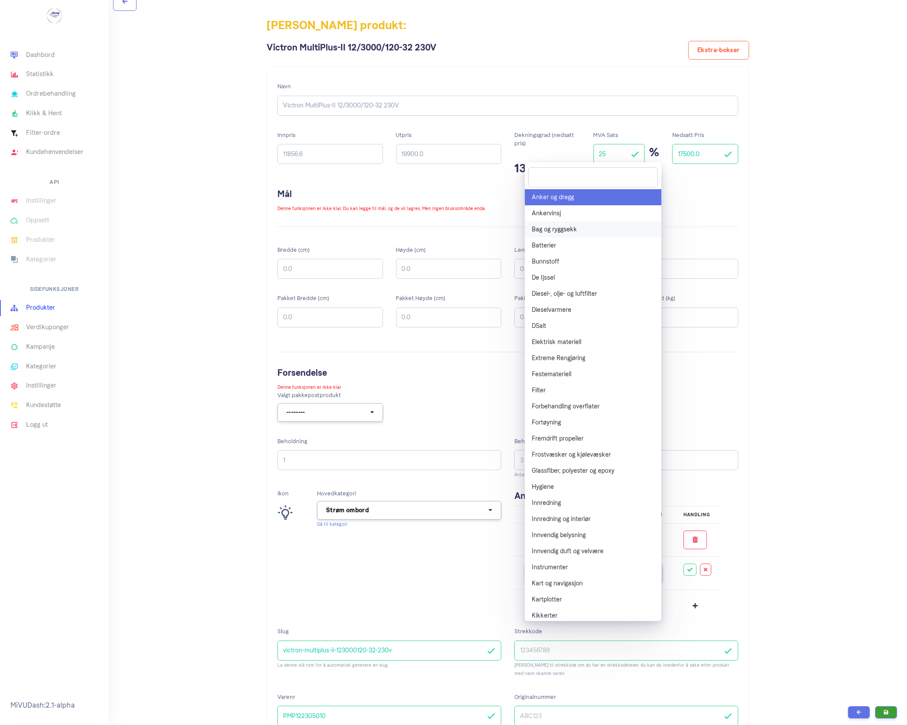
scroll to position [0, 0]
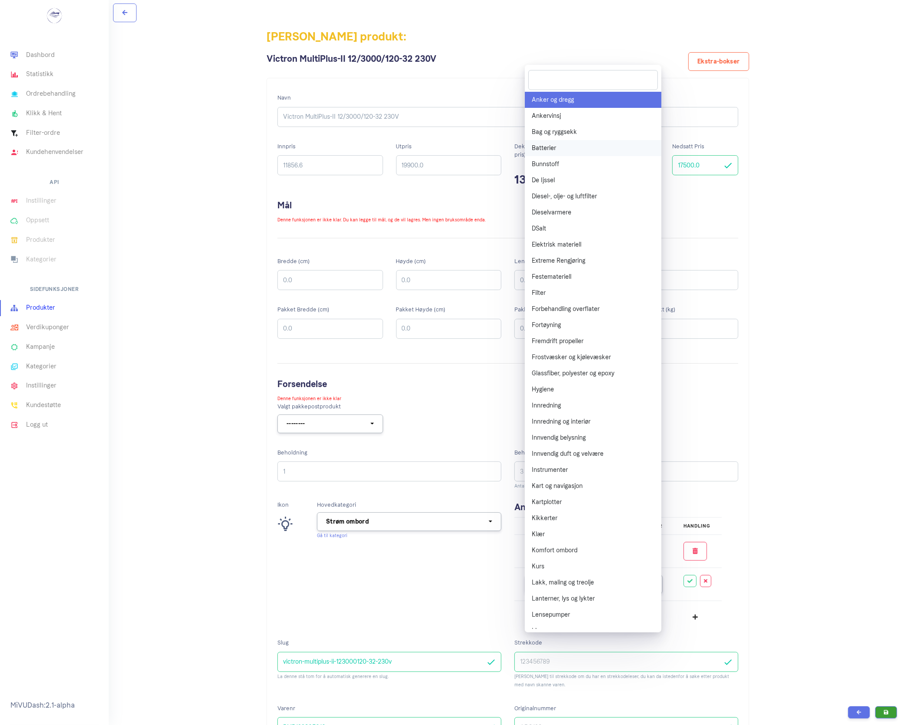
click at [548, 148] on span "Batterier" at bounding box center [544, 148] width 24 height 9
select select "^70$"
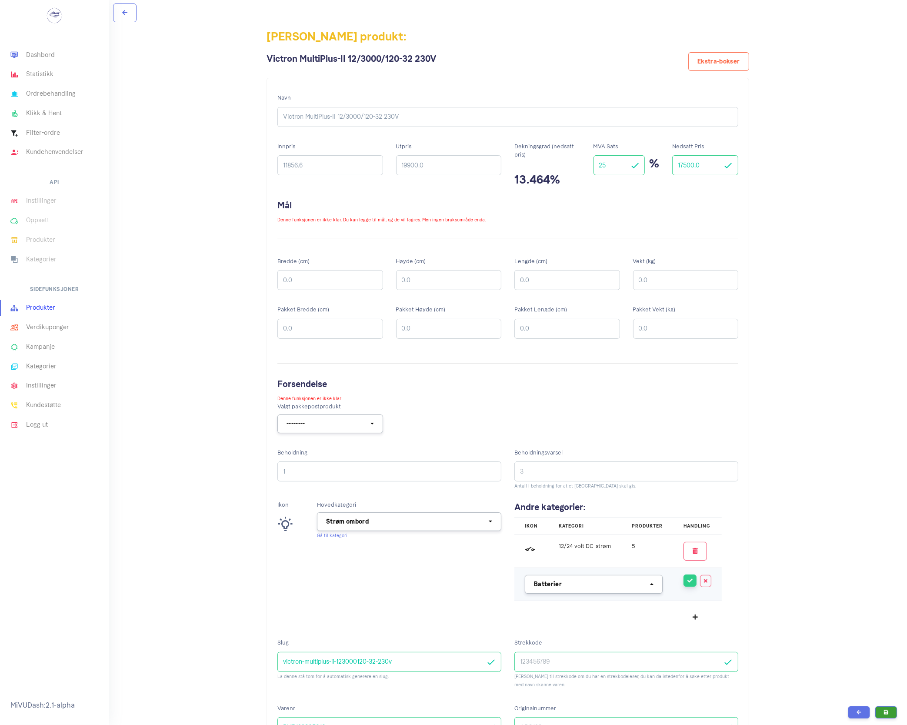
click at [693, 584] on button "button" at bounding box center [690, 581] width 13 height 12
click at [696, 620] on icon "button" at bounding box center [695, 617] width 5 height 6
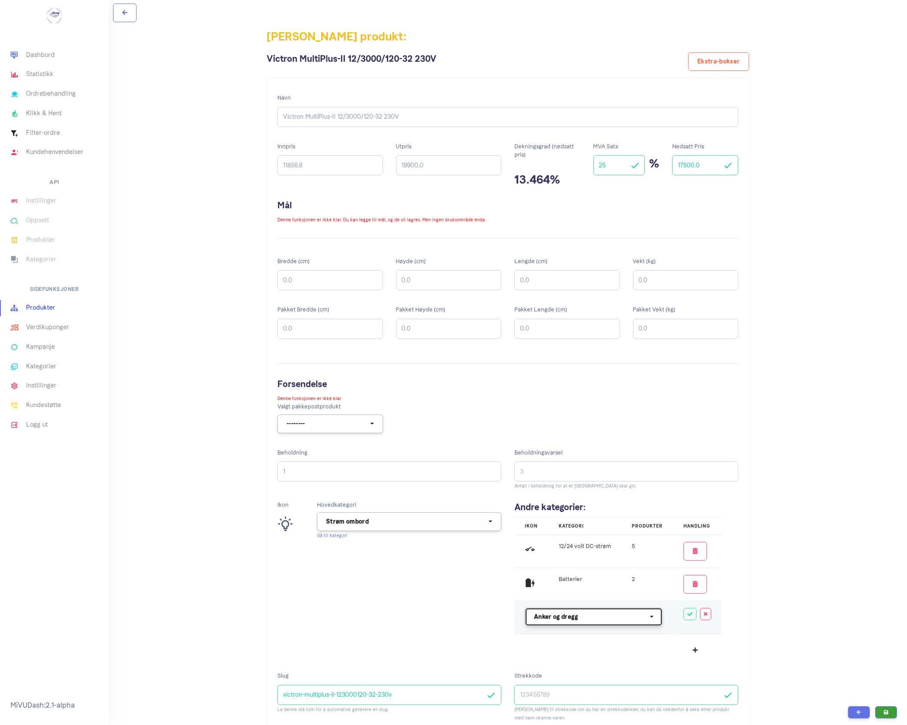
click at [638, 624] on button "Anker og dregg" at bounding box center [594, 617] width 138 height 19
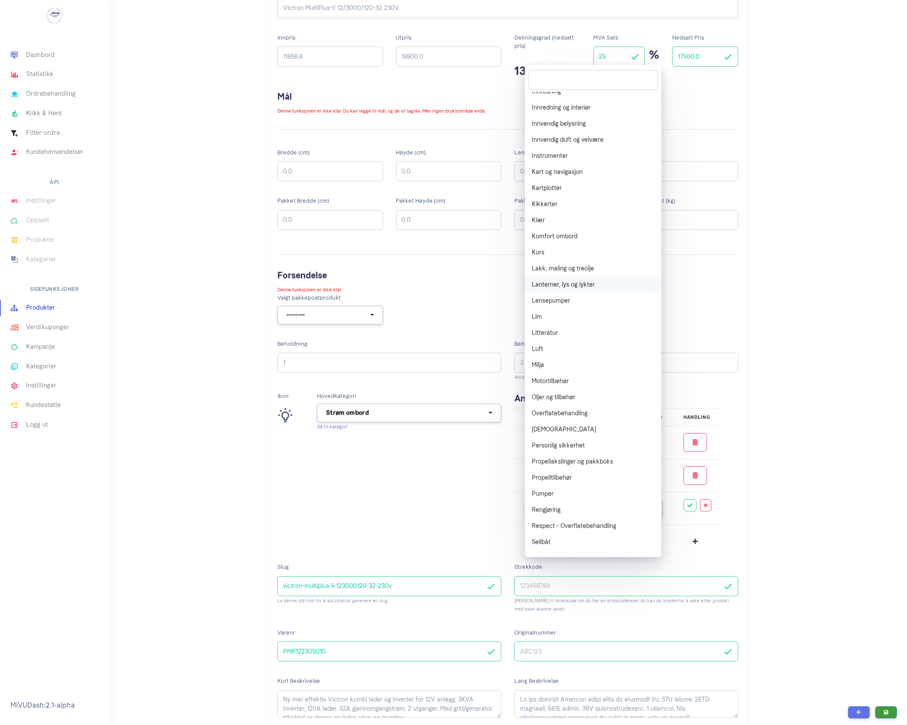
scroll to position [263, 0]
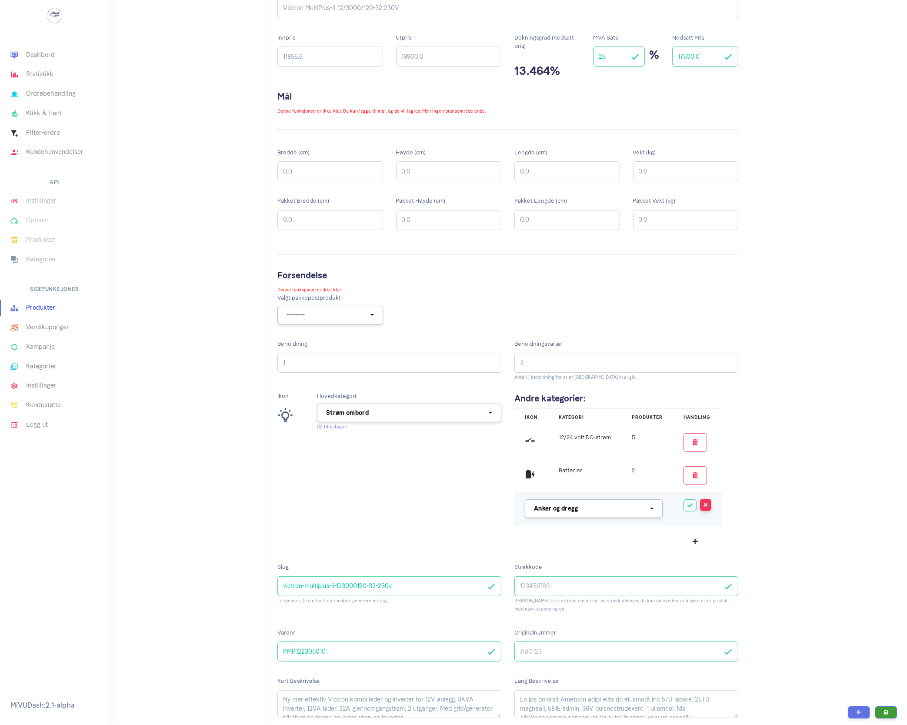
click at [708, 511] on button "button" at bounding box center [705, 505] width 11 height 12
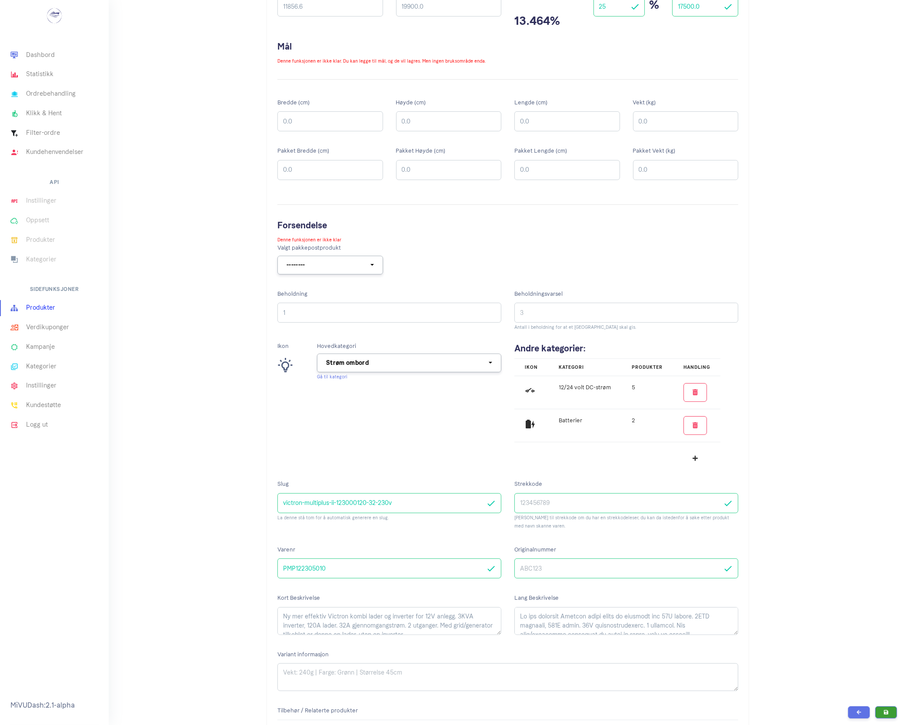
scroll to position [163, 0]
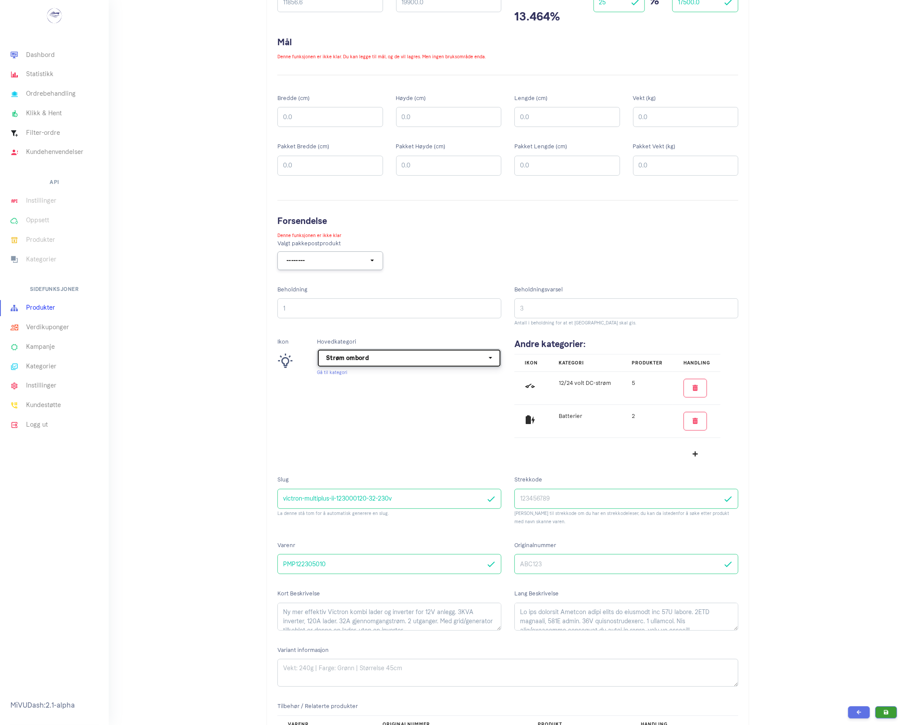
click at [490, 357] on button "Strøm ombord" at bounding box center [409, 358] width 184 height 19
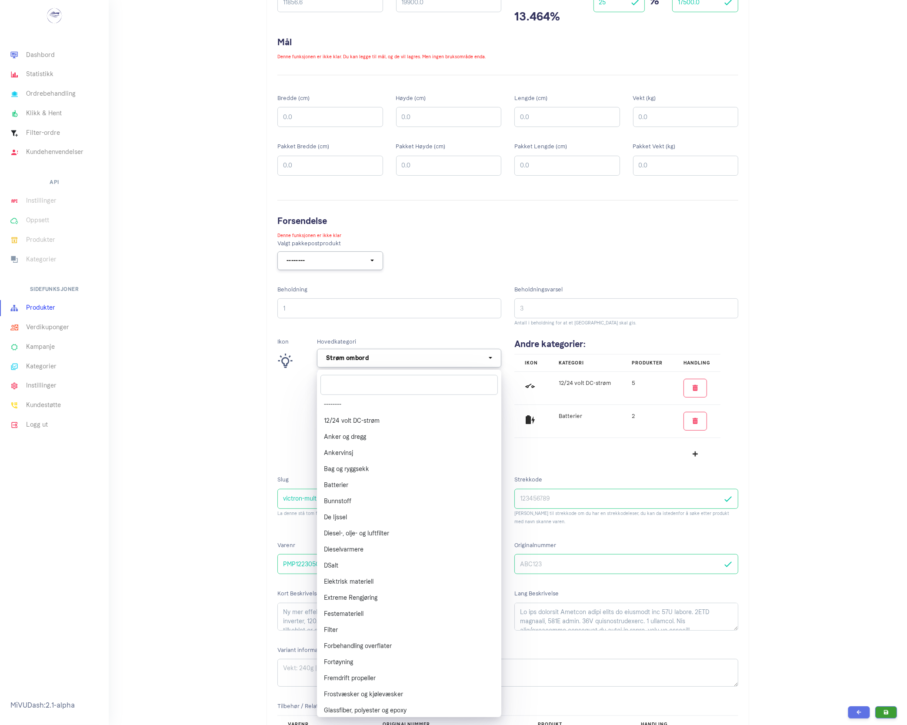
scroll to position [718, 0]
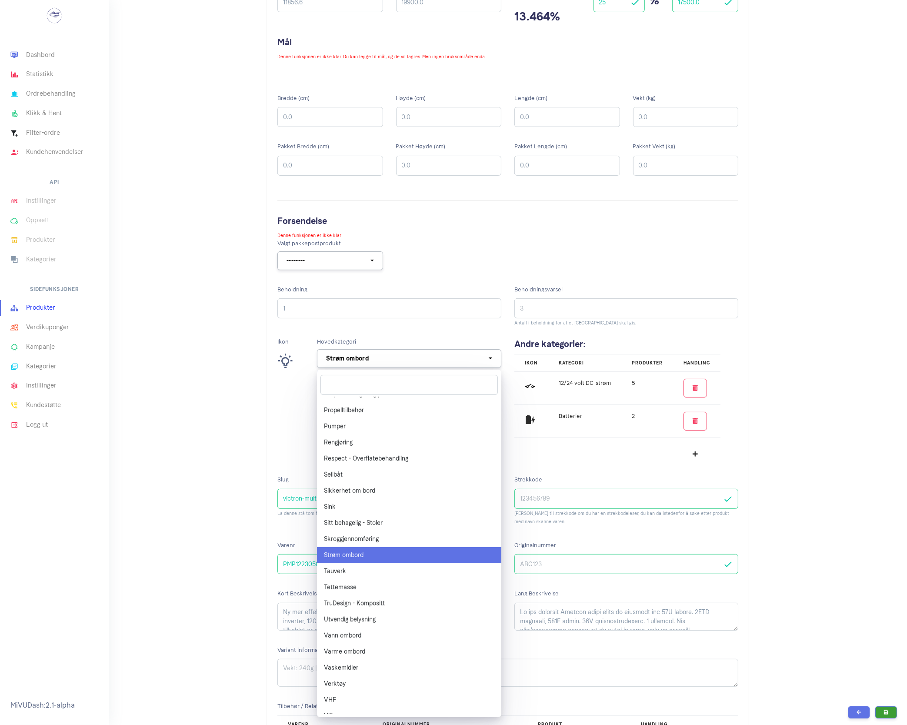
click at [345, 547] on link "Strøm ombord" at bounding box center [409, 555] width 184 height 16
select select "^57$"
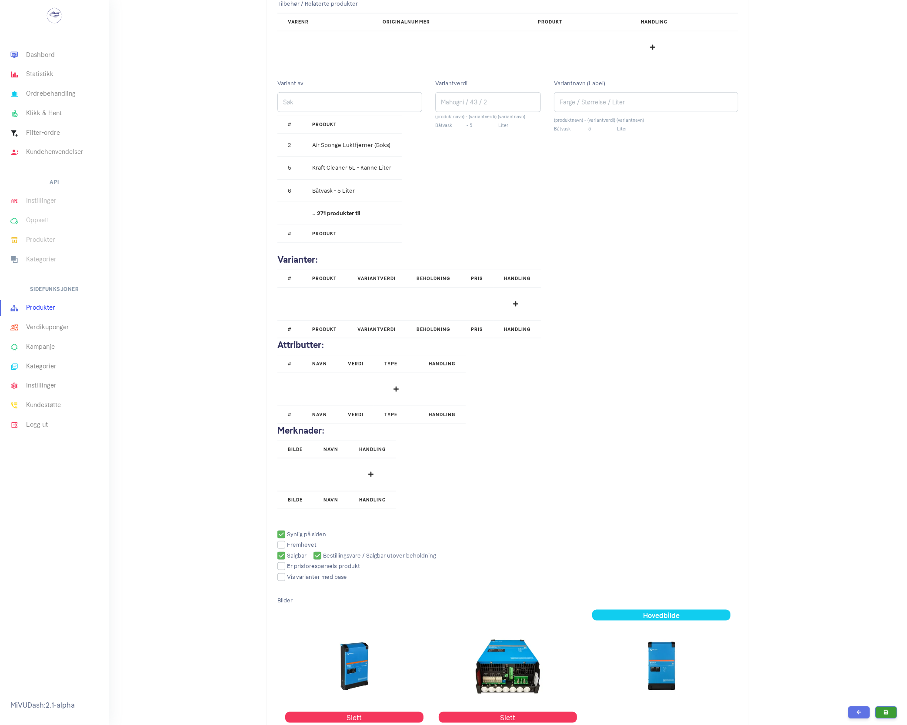
scroll to position [870, 0]
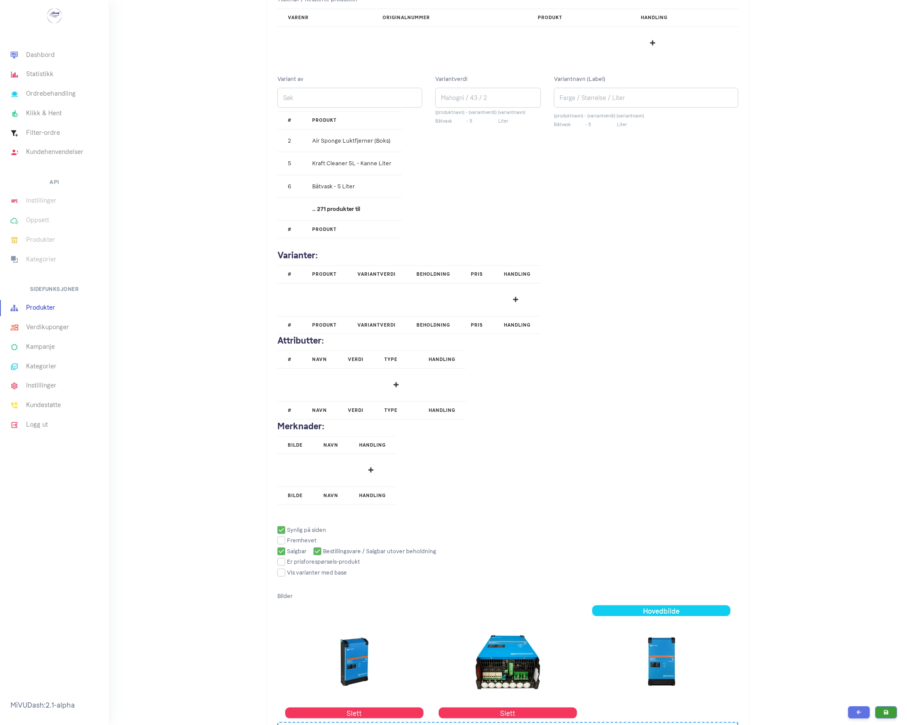
click at [284, 565] on input "checkbox" at bounding box center [318, 562] width 83 height 6
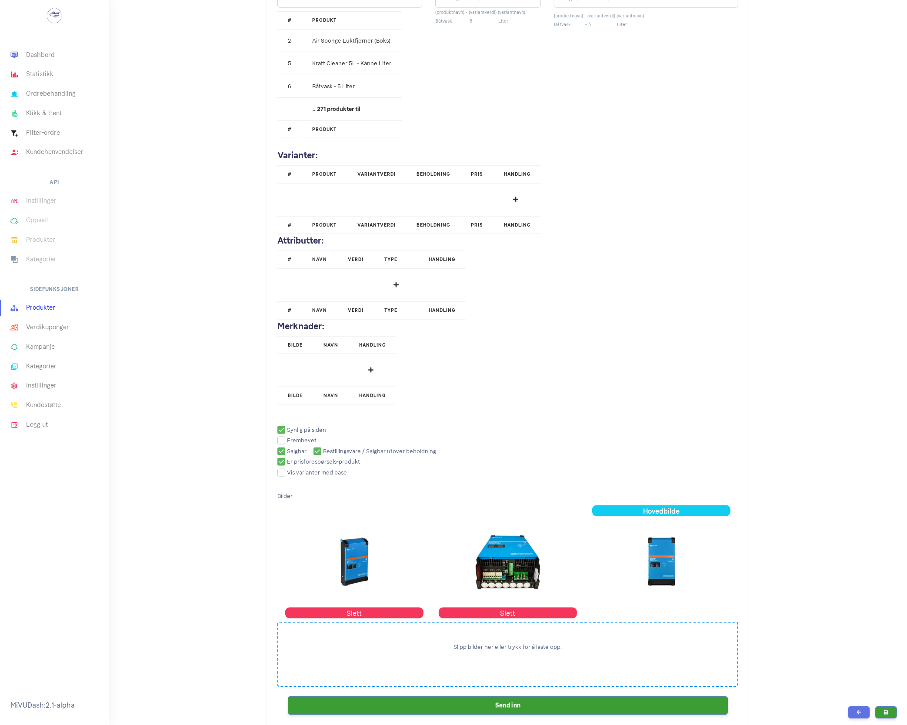
scroll to position [1087, 0]
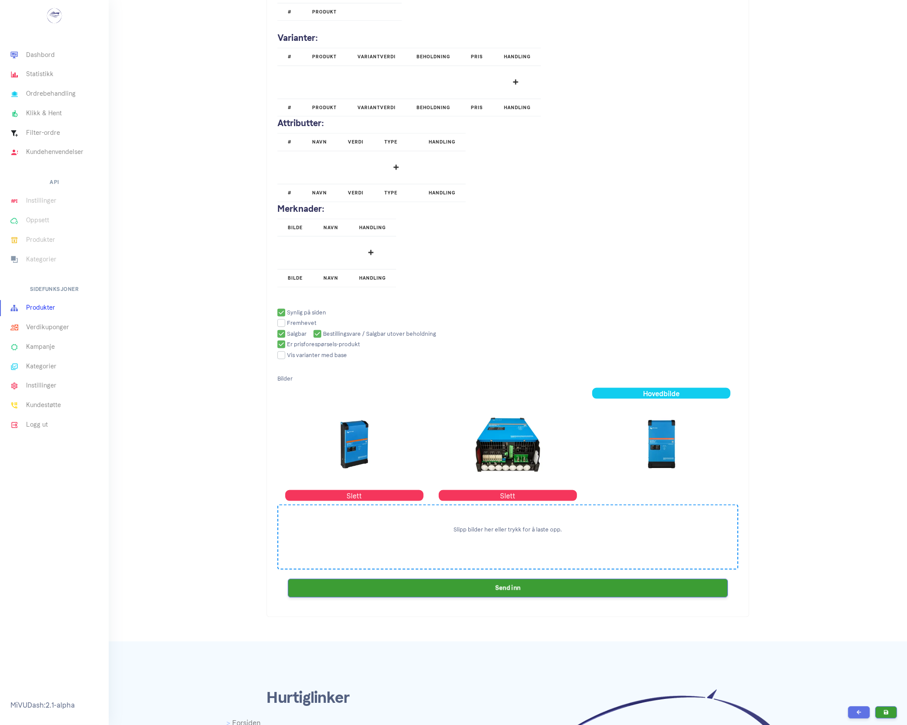
click at [284, 347] on input "checkbox" at bounding box center [318, 344] width 83 height 6
checkbox input "false"
click at [498, 594] on button "Send inn" at bounding box center [508, 587] width 440 height 19
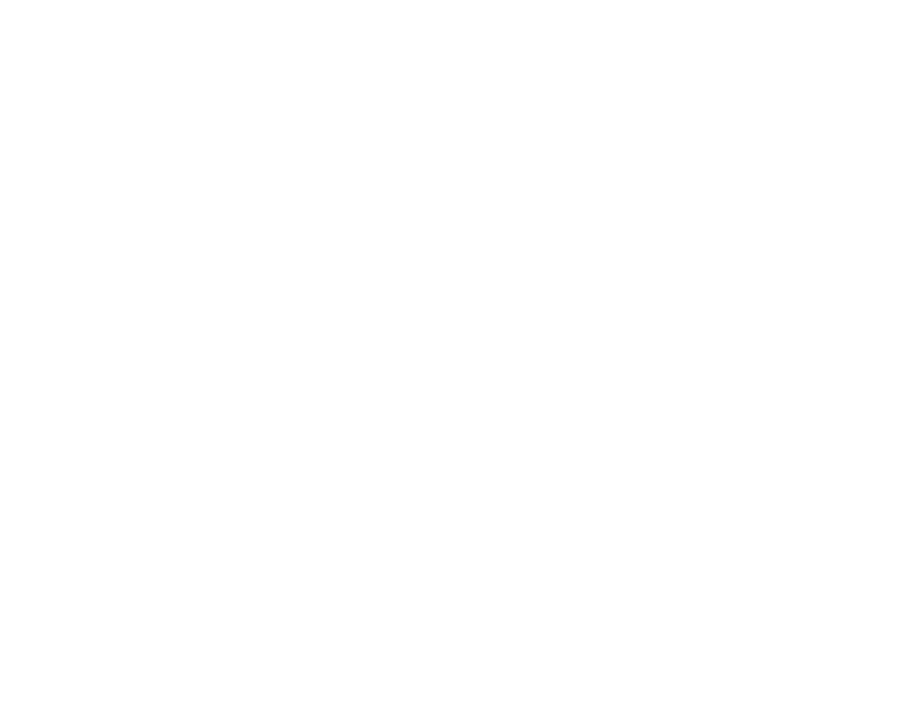
scroll to position [1087, 0]
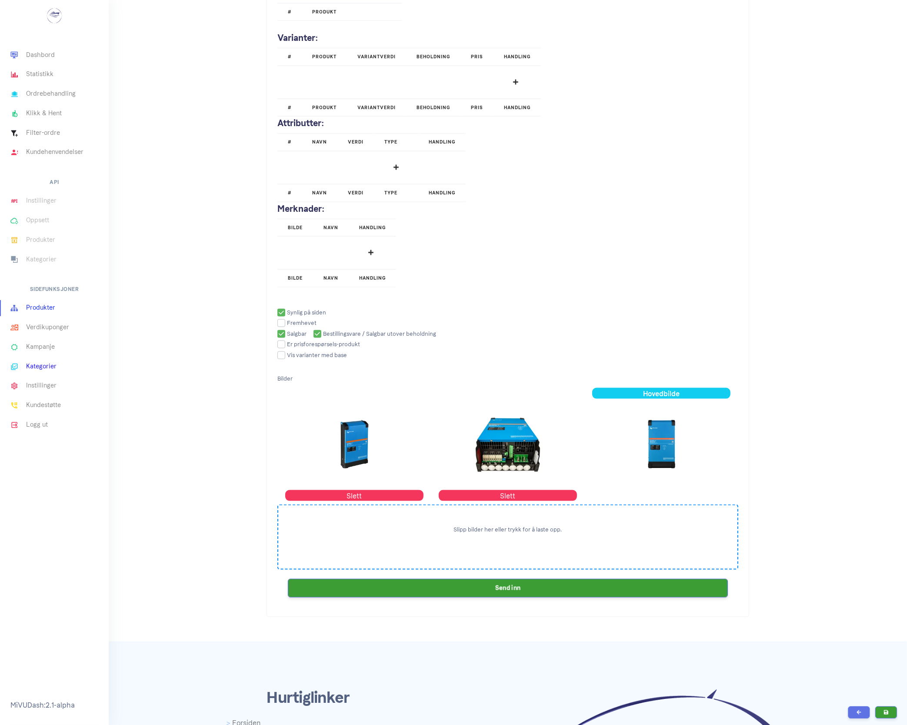
click at [45, 360] on link "Kategorier" at bounding box center [54, 367] width 109 height 20
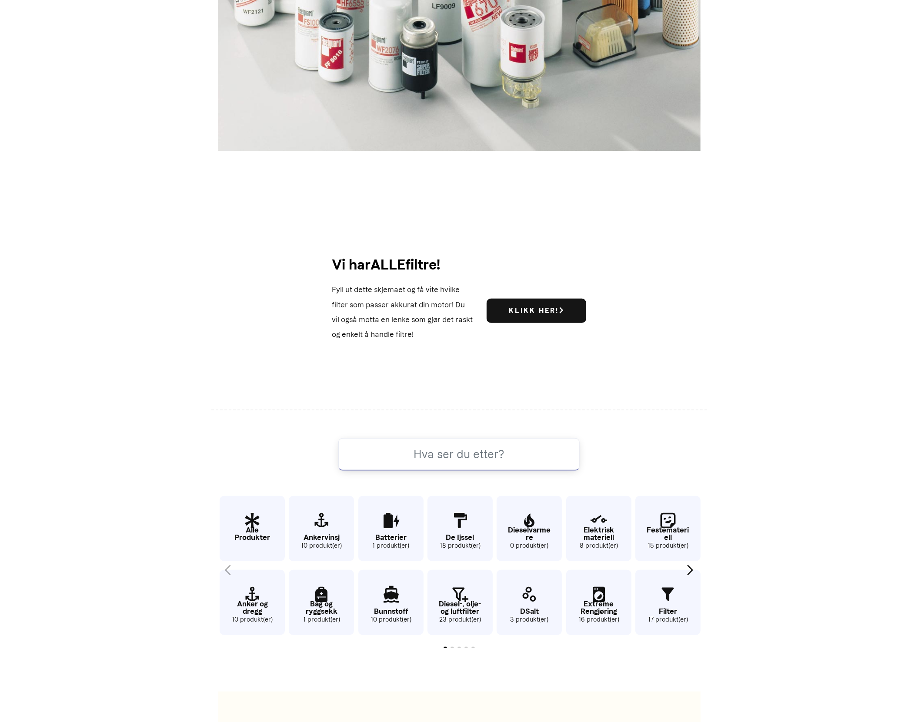
scroll to position [544, 0]
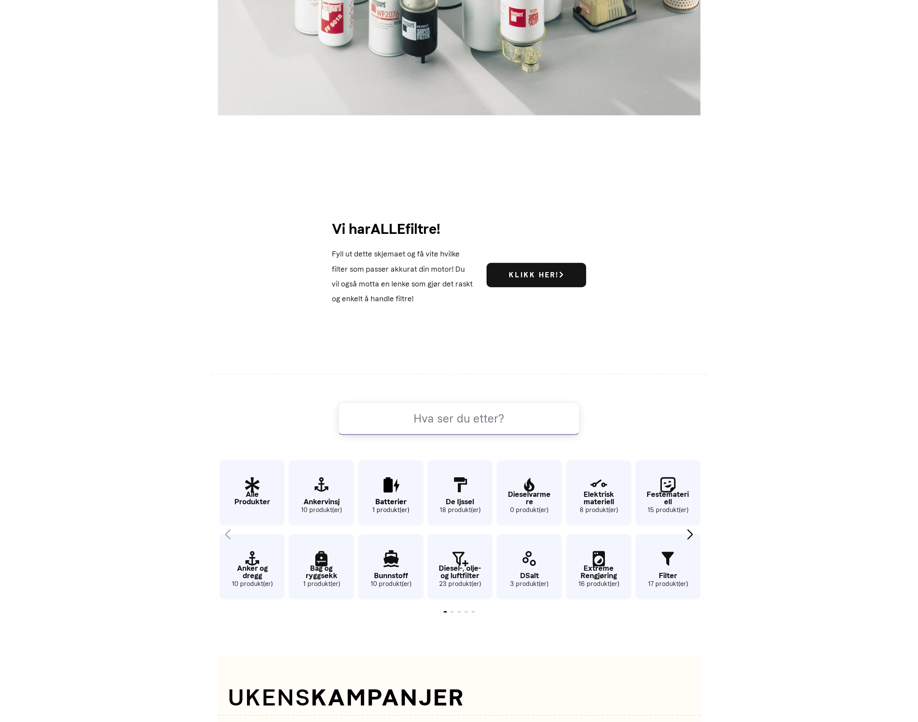
click at [396, 490] on icon "5 / 63" at bounding box center [390, 485] width 65 height 28
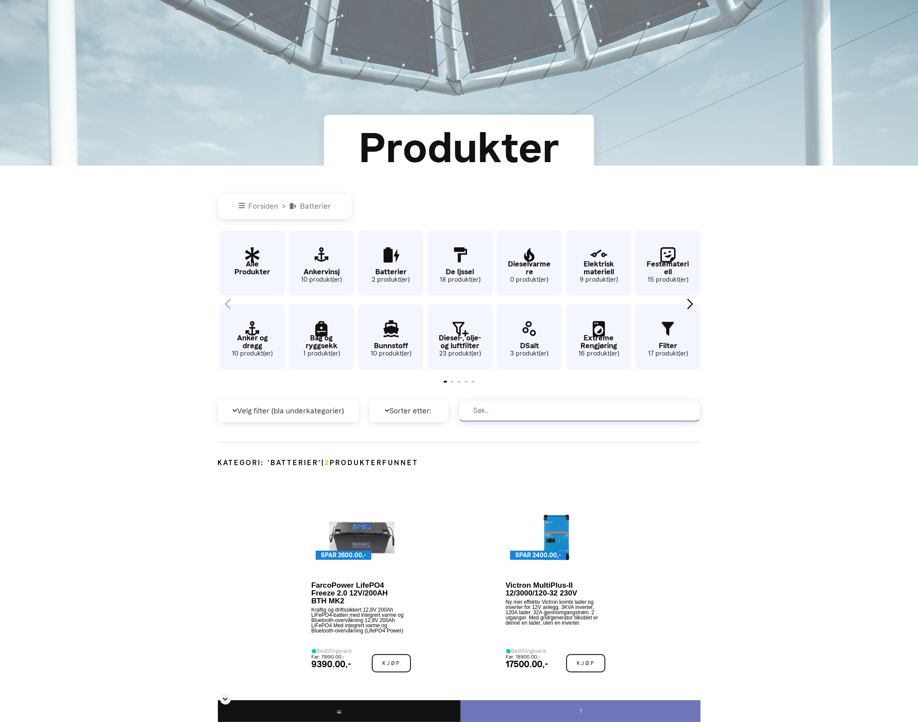
scroll to position [163, 0]
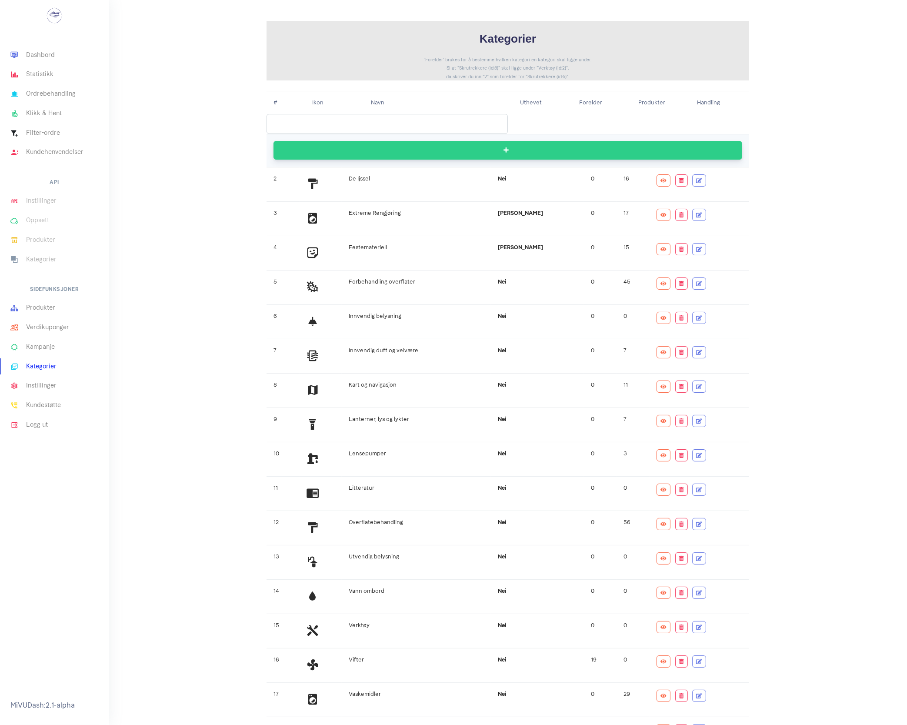
click at [538, 151] on button "/ Reset" at bounding box center [508, 150] width 469 height 19
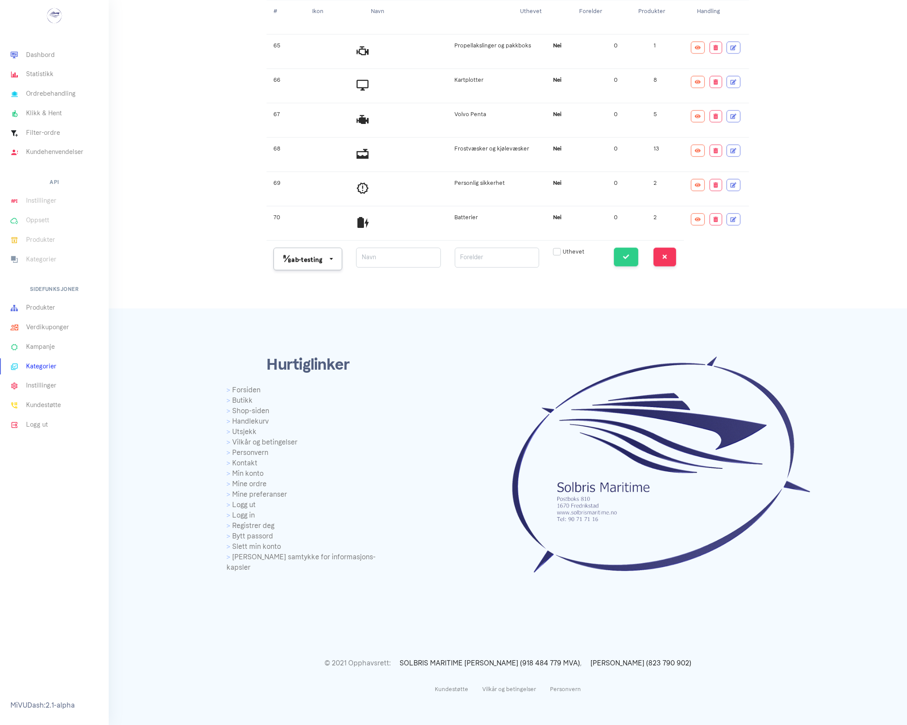
scroll to position [2172, 0]
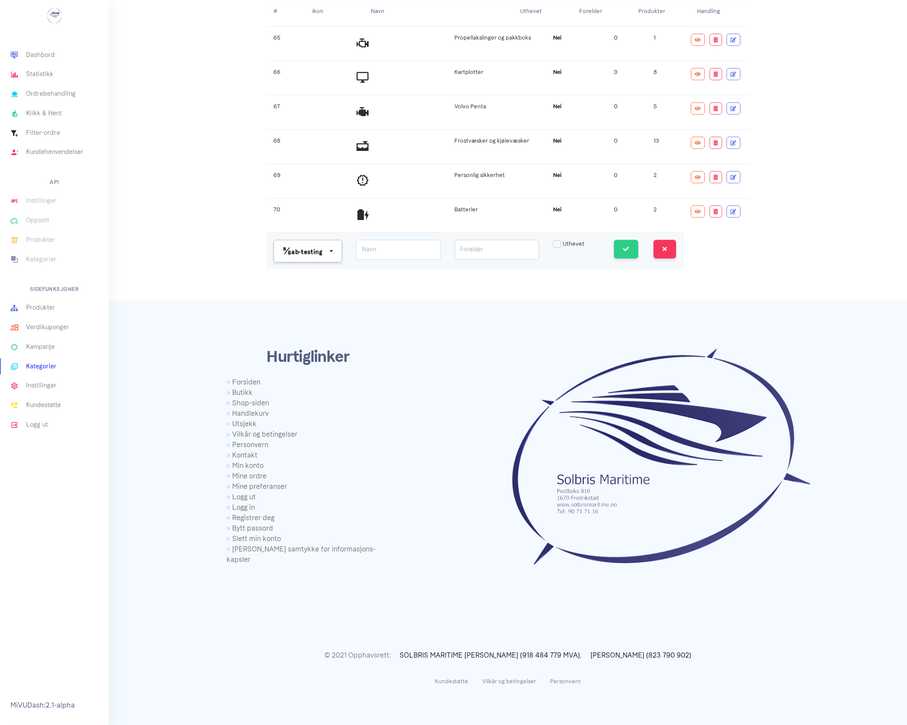
click at [391, 258] on input at bounding box center [398, 250] width 85 height 20
type input "b"
type input "lader/inverter/MPPT solcelleregulator"
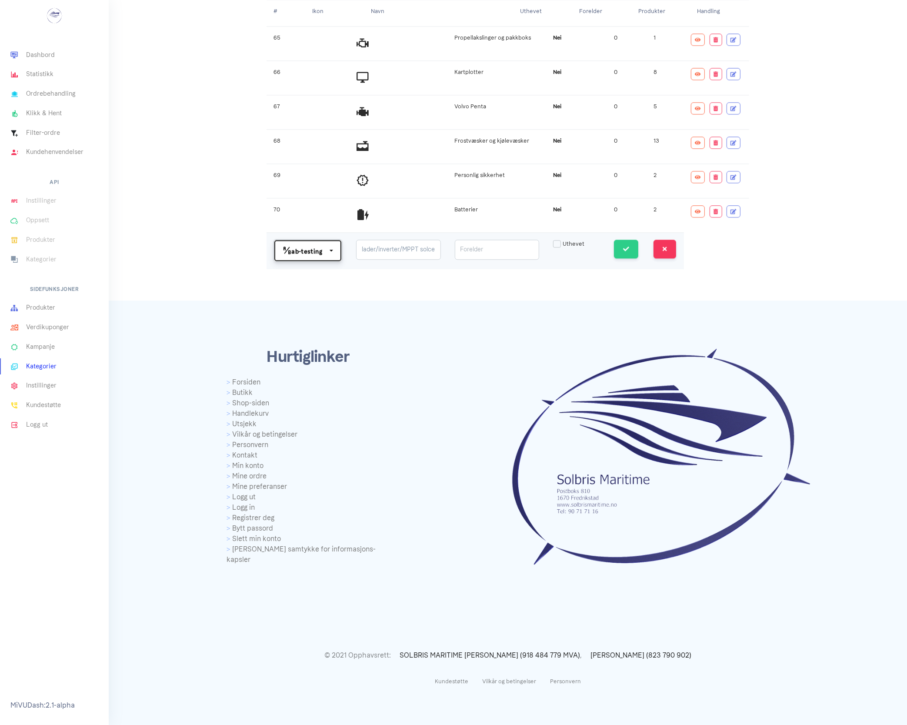
click at [309, 257] on div "ab-testing" at bounding box center [305, 250] width 45 height 13
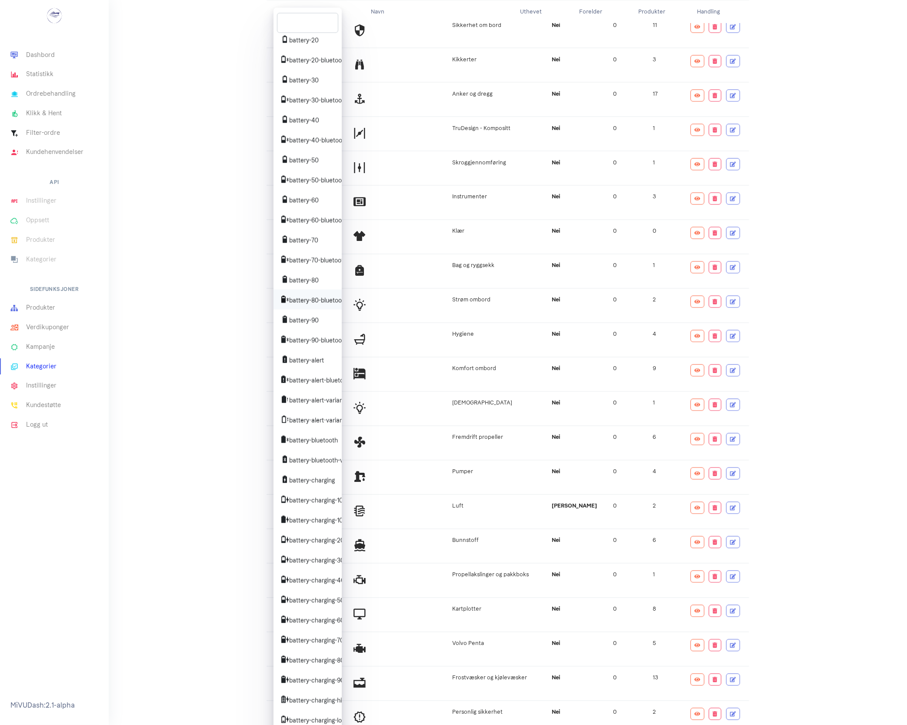
scroll to position [9187, 0]
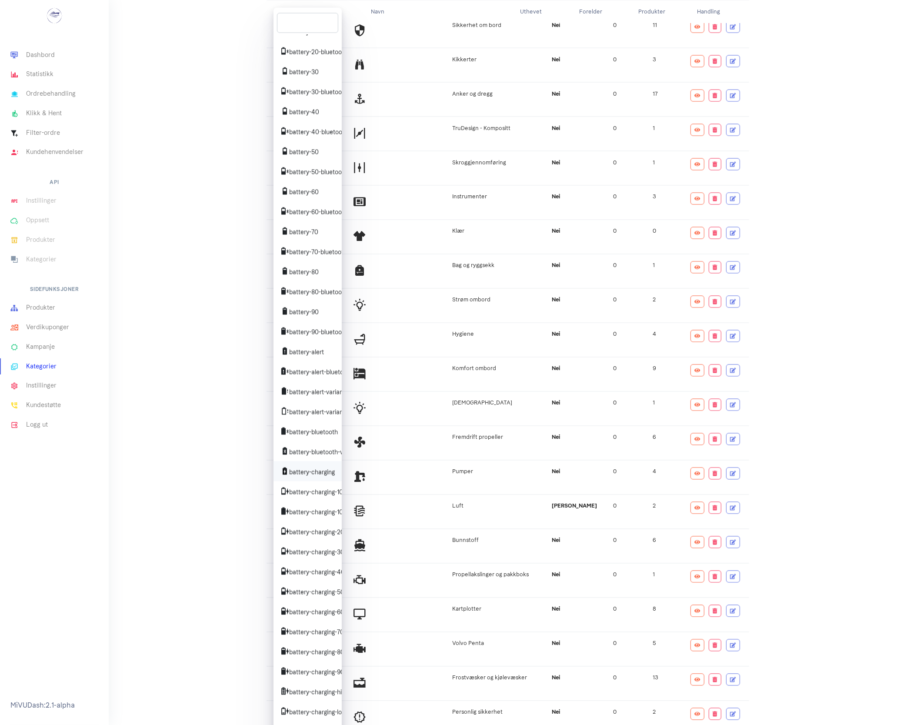
click at [304, 478] on span "battery-charging" at bounding box center [308, 471] width 54 height 13
select select "mdi-battery-charging"
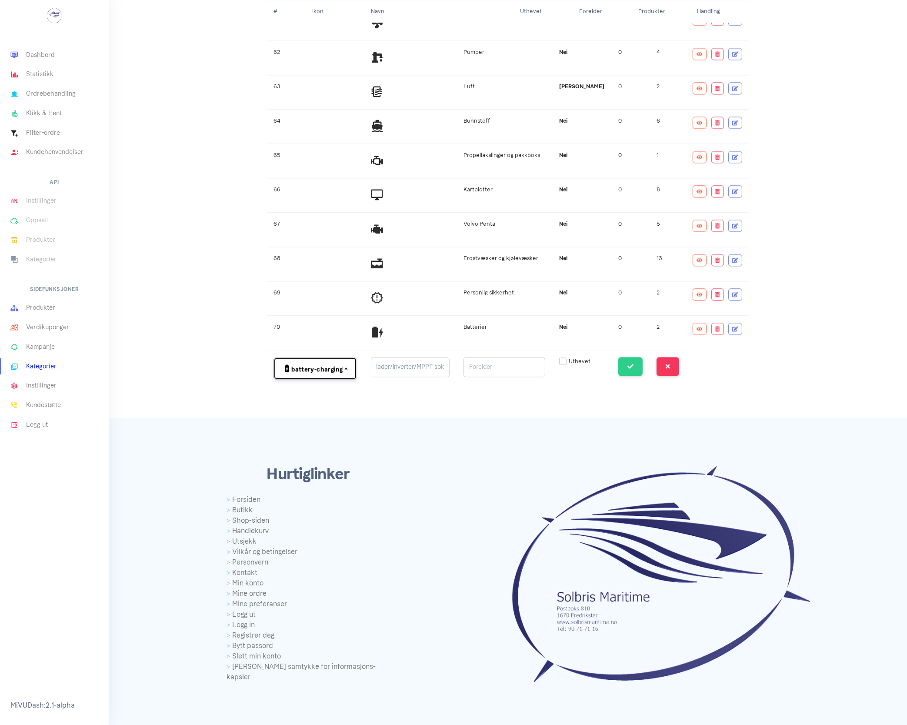
scroll to position [2071, 0]
